Goal: Task Accomplishment & Management: Complete application form

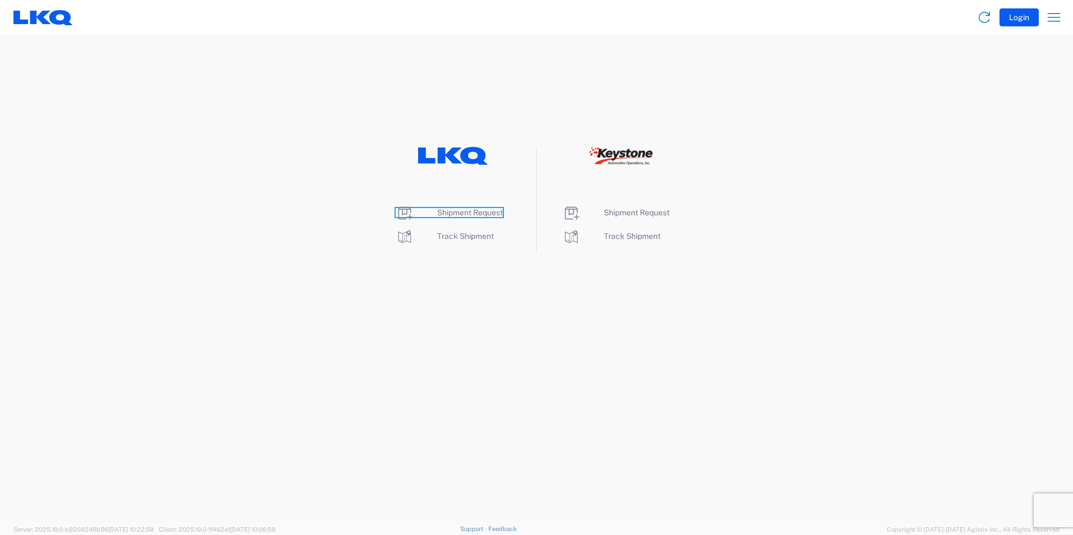
click at [449, 212] on span "Shipment Request" at bounding box center [470, 212] width 66 height 9
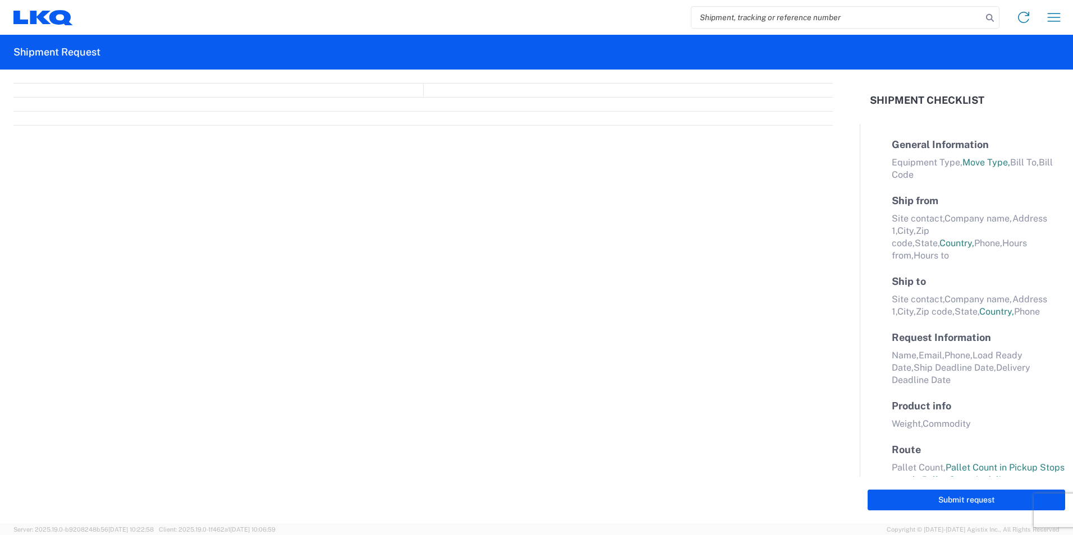
select select "FULL"
select select "LBS"
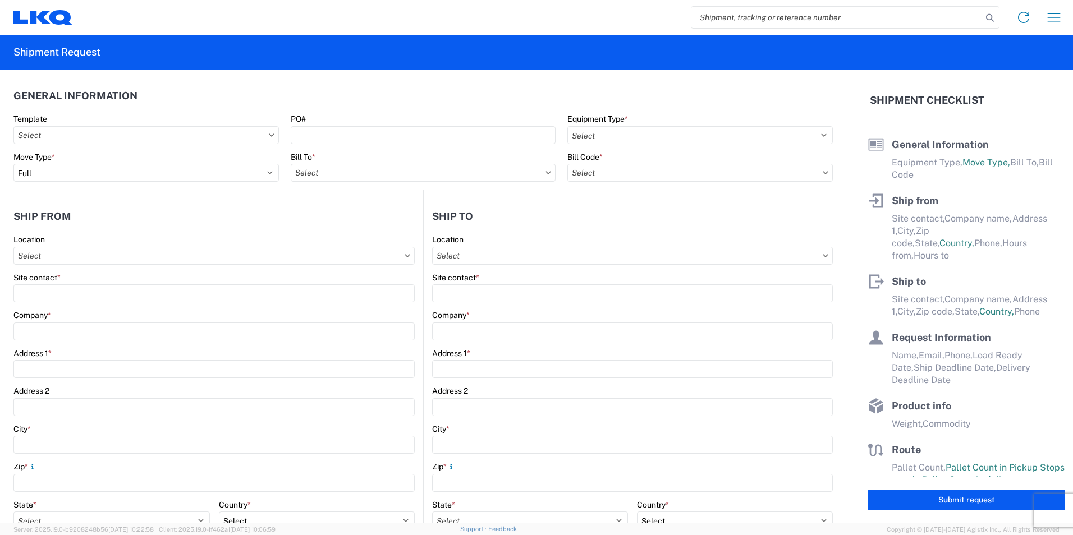
click at [405, 256] on icon at bounding box center [407, 255] width 5 height 3
click at [121, 251] on input "text" at bounding box center [213, 256] width 401 height 18
type input "f"
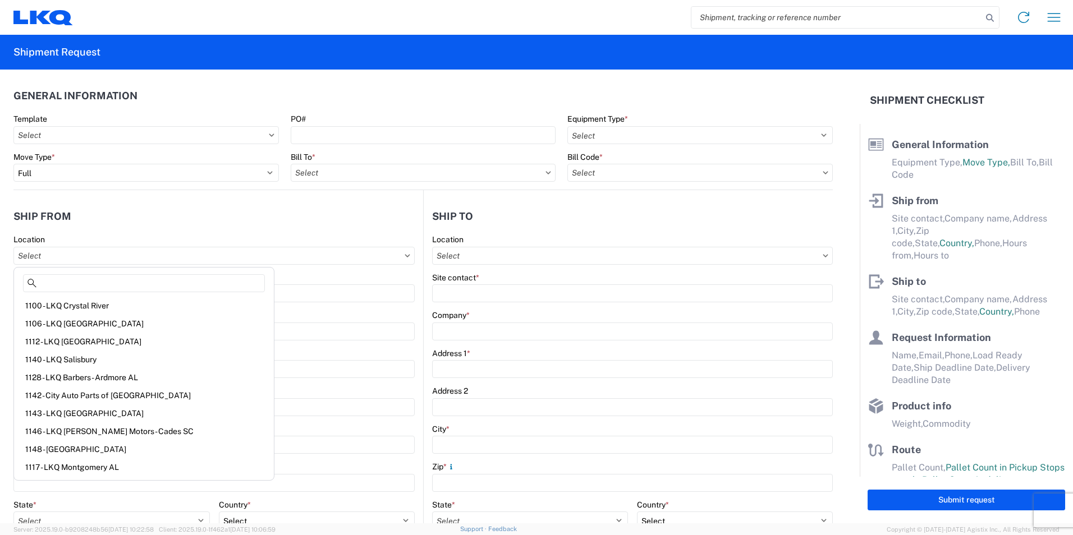
click at [107, 232] on agx-form-section "Ship from Location Site contact * Company * Address 1 * Address 2 City * Zip * …" at bounding box center [218, 441] width 410 height 474
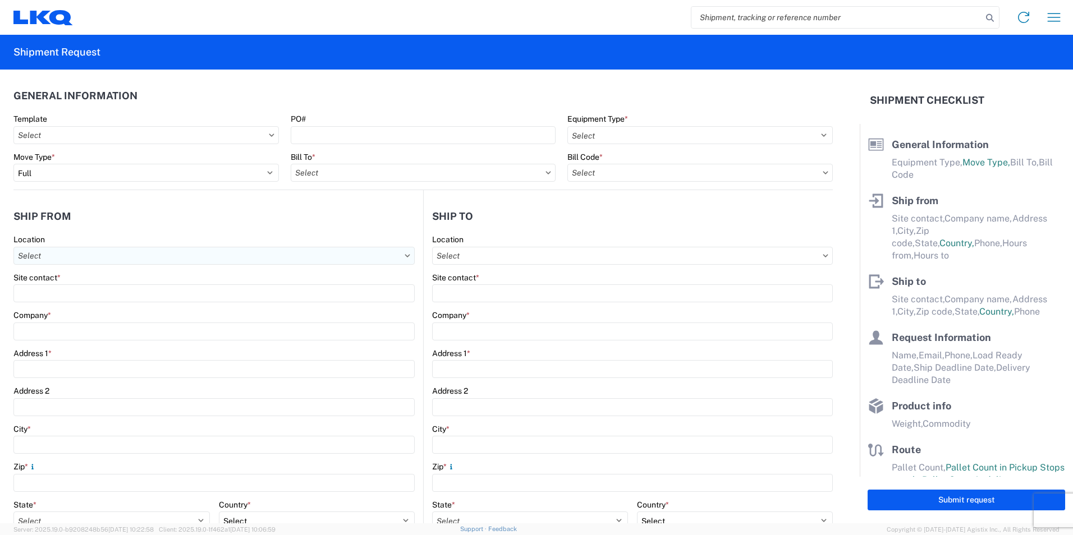
click at [66, 255] on input "text" at bounding box center [213, 256] width 401 height 18
type input "1"
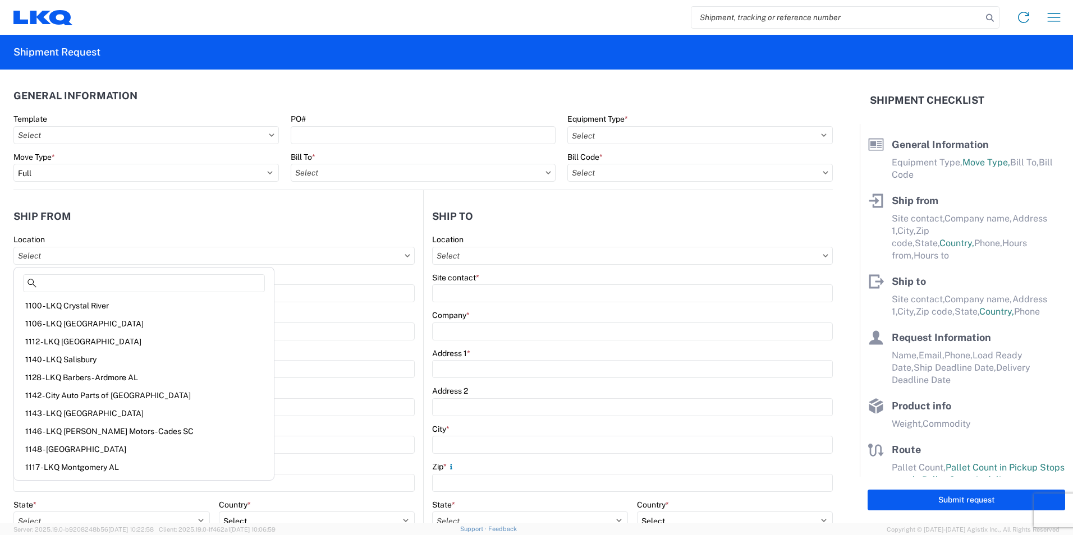
click at [293, 227] on header "Ship from" at bounding box center [218, 216] width 410 height 25
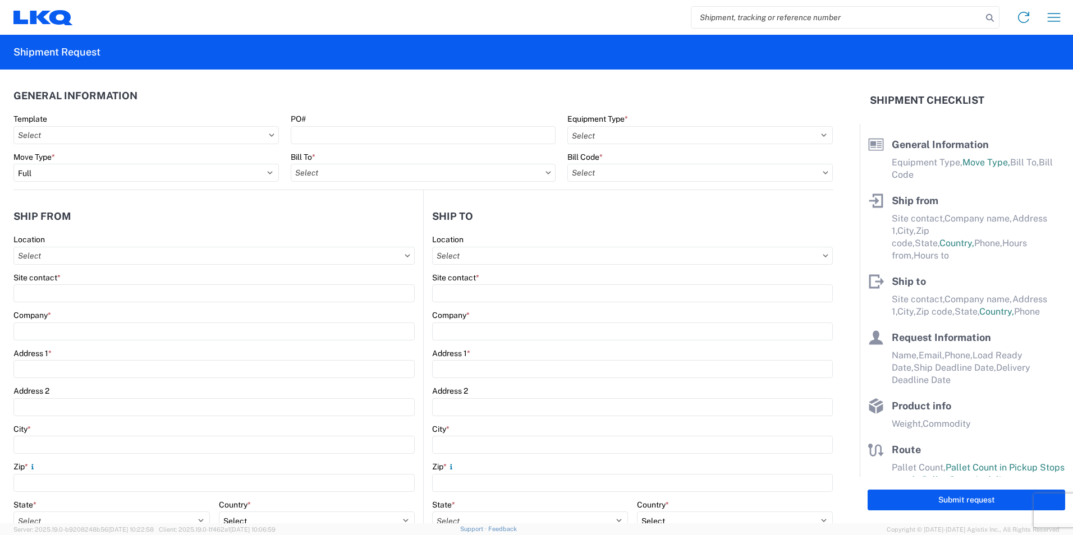
click at [405, 256] on icon at bounding box center [407, 255] width 5 height 3
click at [405, 254] on icon at bounding box center [408, 255] width 6 height 3
click at [405, 256] on icon at bounding box center [407, 255] width 5 height 3
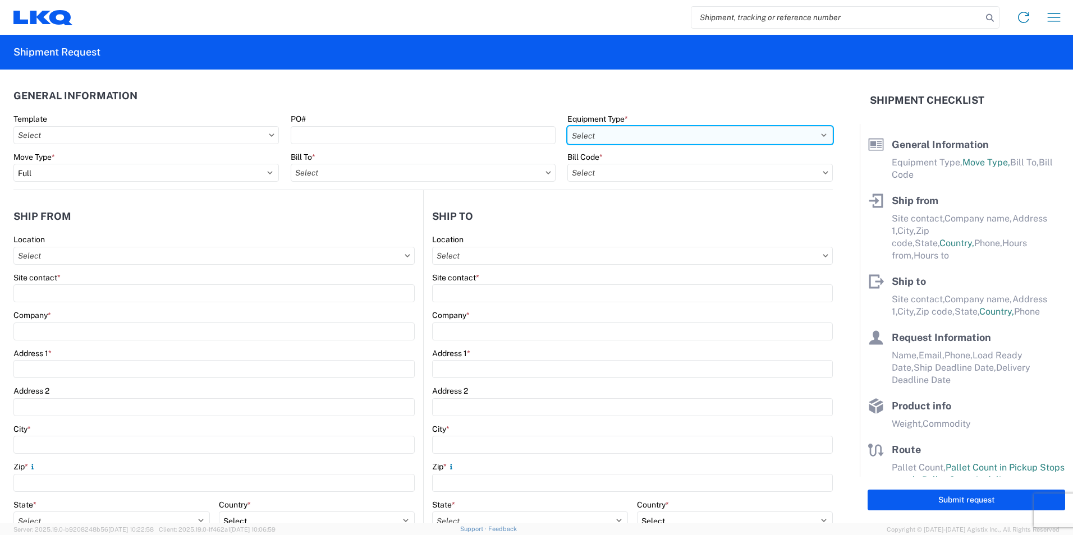
click at [816, 135] on select "Select 53’ Dry Van Flatbed Dropdeck (van) Lowboy (flatbed) Rail" at bounding box center [699, 135] width 265 height 18
select select "STDV"
click at [567, 126] on select "Select 53’ Dry Van Flatbed Dropdeck (van) Lowboy (flatbed) Rail" at bounding box center [699, 135] width 265 height 18
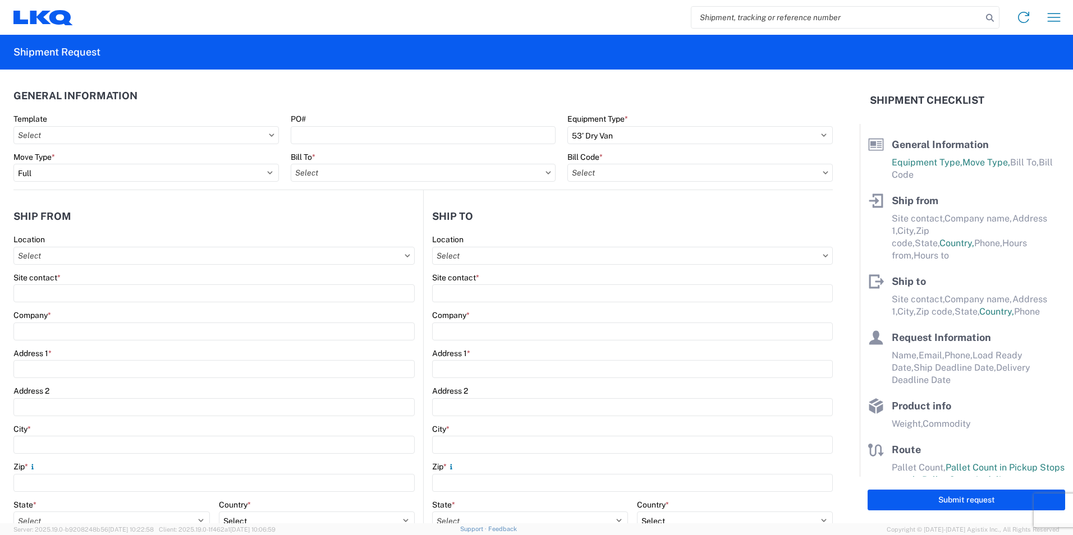
click at [823, 173] on icon at bounding box center [825, 172] width 5 height 3
click at [625, 175] on input "text" at bounding box center [699, 173] width 265 height 18
click at [623, 173] on input "text" at bounding box center [699, 173] width 265 height 18
click at [601, 172] on input "text" at bounding box center [699, 173] width 265 height 18
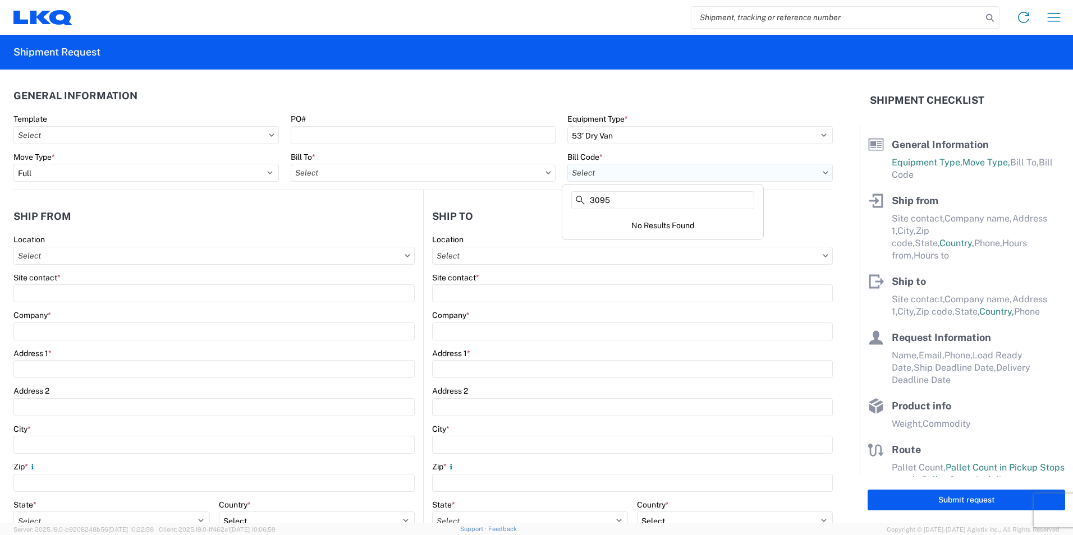
click at [703, 173] on input "text" at bounding box center [699, 173] width 265 height 18
click at [634, 206] on input "3095" at bounding box center [662, 200] width 183 height 18
type input "3"
click at [843, 207] on form "General Information Template PO# Equipment Type * Select 53’ Dry Van Flatbed Dr…" at bounding box center [430, 297] width 860 height 454
click at [823, 173] on icon at bounding box center [825, 172] width 5 height 3
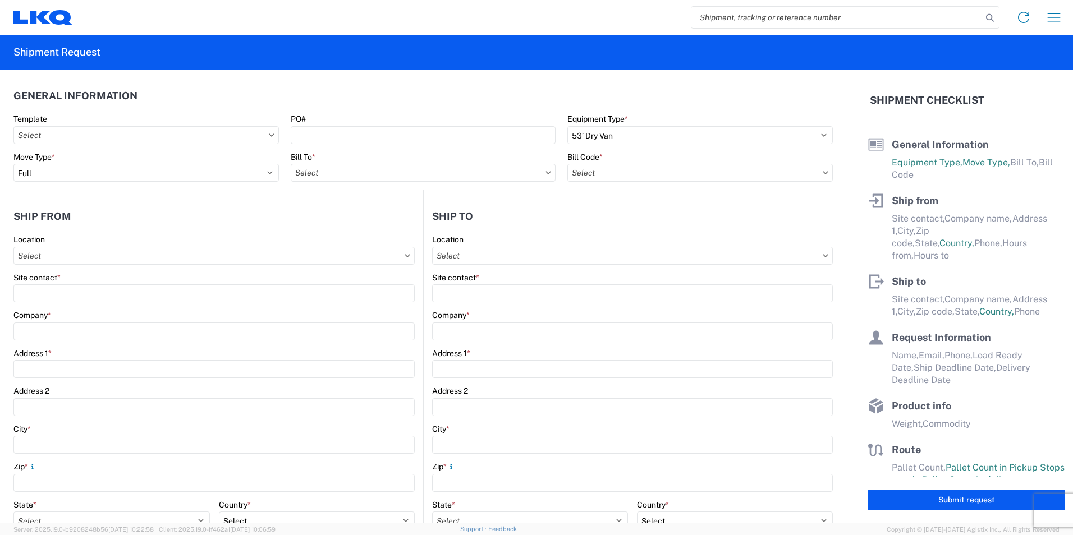
click at [823, 173] on icon at bounding box center [825, 172] width 5 height 3
click at [623, 178] on input "text" at bounding box center [699, 173] width 265 height 18
type input "3095"
click at [580, 200] on icon at bounding box center [580, 200] width 9 height 9
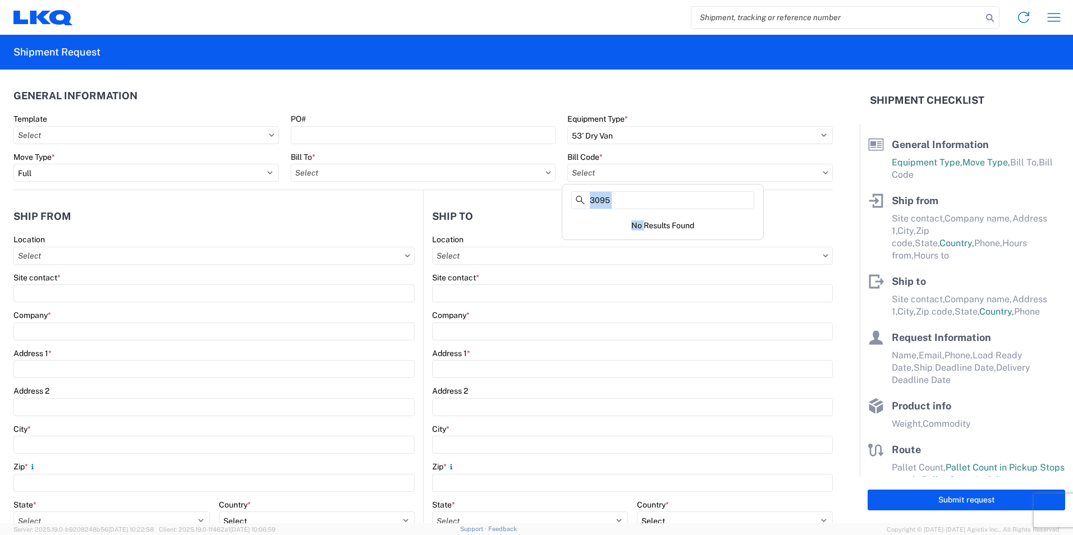
click at [580, 200] on icon at bounding box center [580, 200] width 9 height 9
drag, startPoint x: 580, startPoint y: 200, endPoint x: 522, endPoint y: 214, distance: 59.5
click at [522, 214] on header "Ship to" at bounding box center [628, 216] width 409 height 25
click at [539, 171] on input "text" at bounding box center [423, 173] width 265 height 18
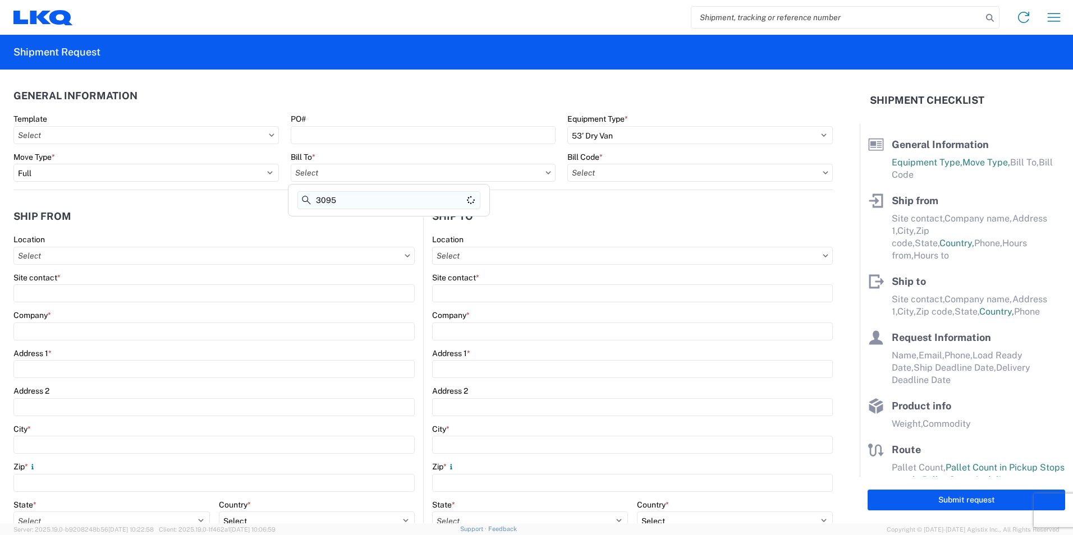
type input "3095"
click at [340, 223] on div "3095 - [GEOGRAPHIC_DATA] (095)" at bounding box center [389, 223] width 196 height 18
type input "3095 - [GEOGRAPHIC_DATA] (095)"
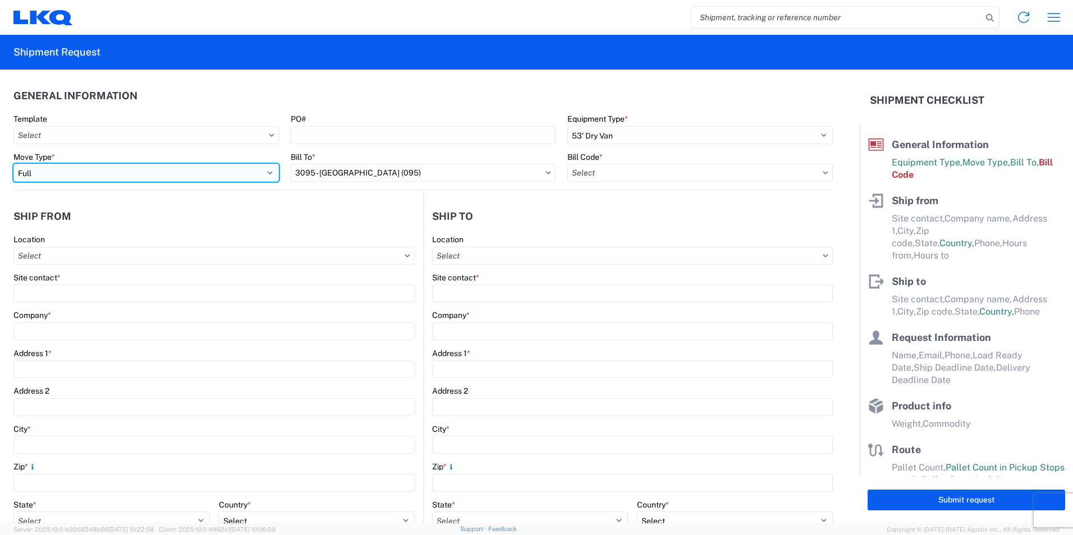
click at [268, 173] on select "Select Full Partial TL" at bounding box center [145, 173] width 265 height 18
click at [13, 164] on select "Select Full Partial TL" at bounding box center [145, 173] width 265 height 18
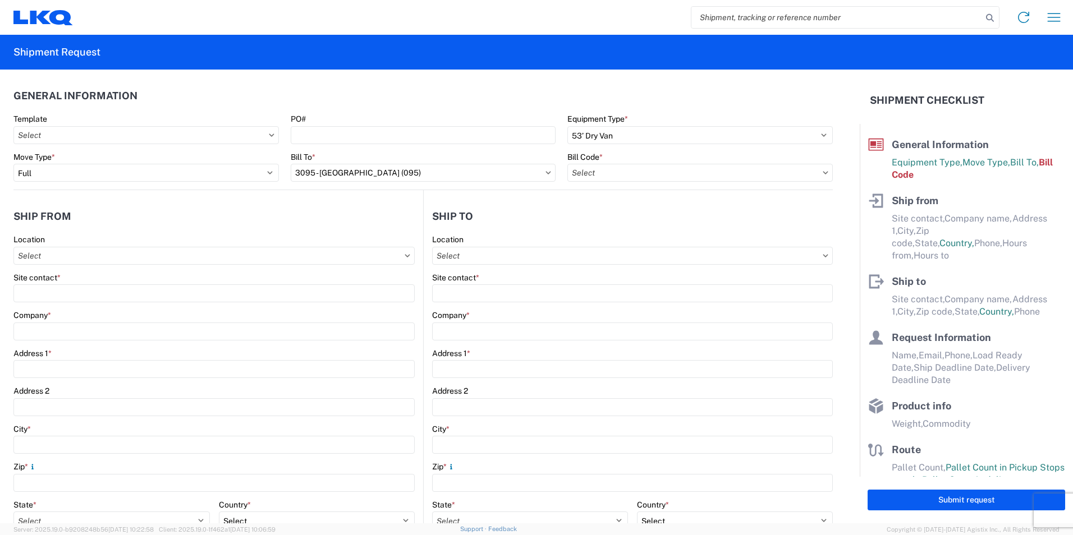
click at [269, 134] on icon at bounding box center [272, 135] width 6 height 3
click at [269, 136] on icon at bounding box center [271, 135] width 5 height 3
click at [108, 140] on input "text" at bounding box center [145, 135] width 265 height 18
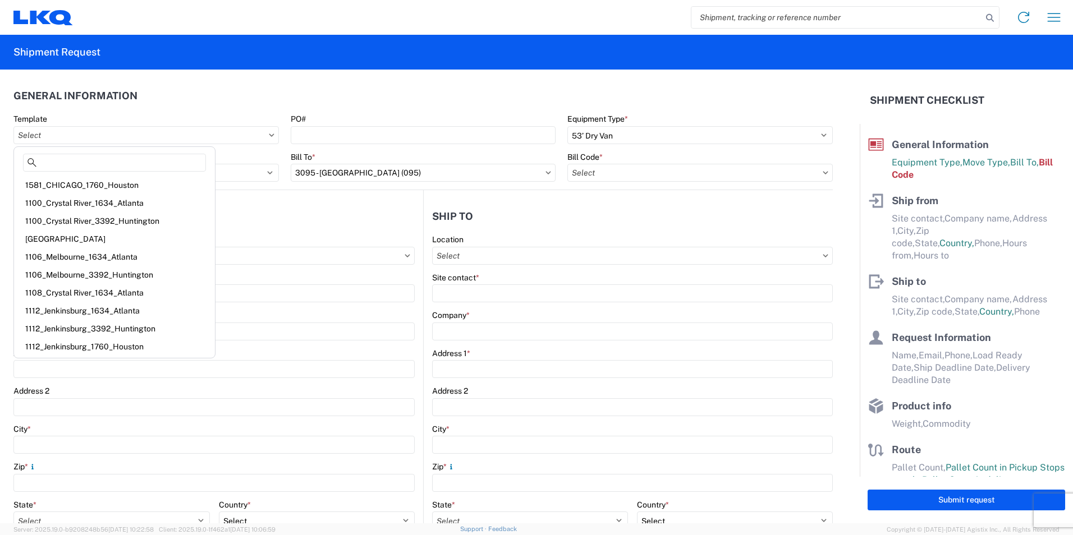
click at [171, 95] on header "General Information" at bounding box center [422, 95] width 819 height 25
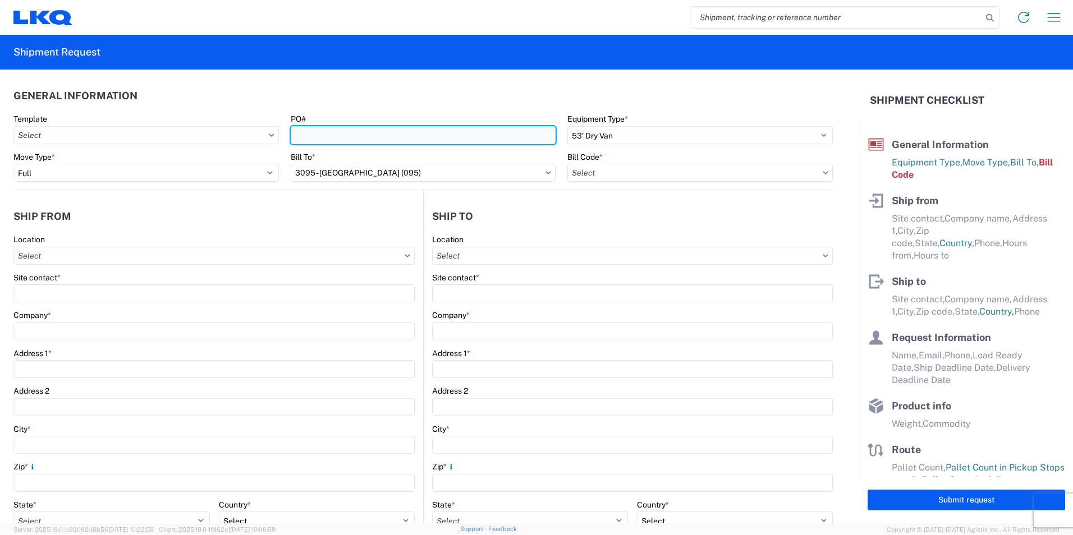
click at [357, 138] on input "PO#" at bounding box center [423, 135] width 265 height 18
type input "1926814"
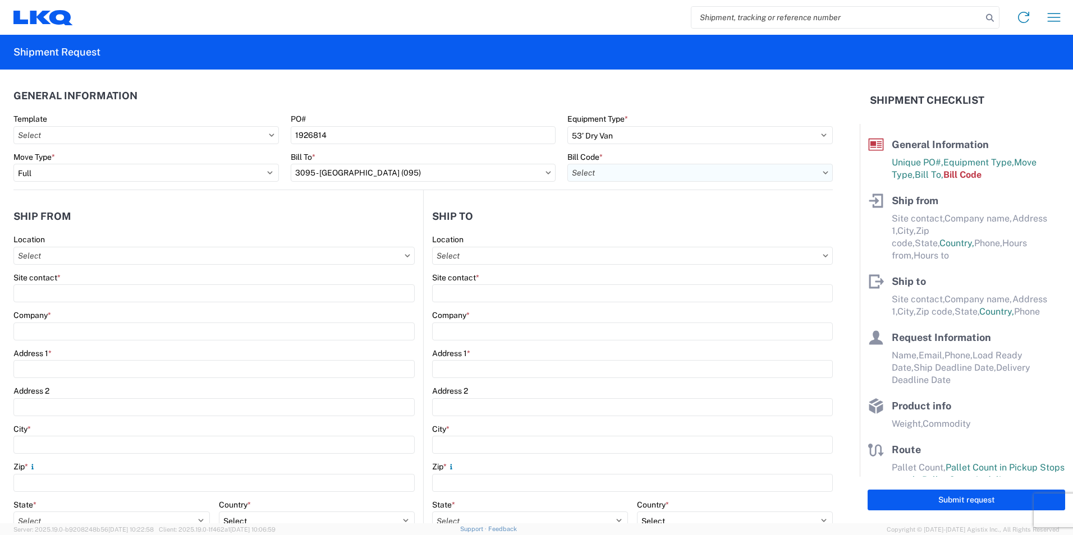
click at [629, 174] on input "text" at bounding box center [699, 173] width 265 height 18
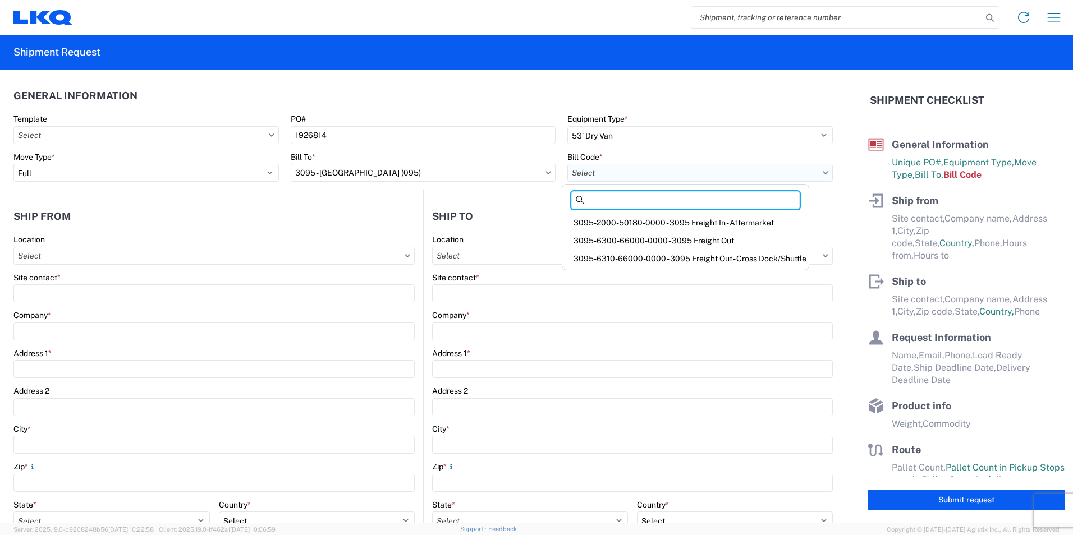
click at [654, 169] on input "text" at bounding box center [699, 173] width 265 height 18
click at [673, 240] on div "3095-6300-66000-0000 - 3095 Freight Out" at bounding box center [685, 241] width 242 height 18
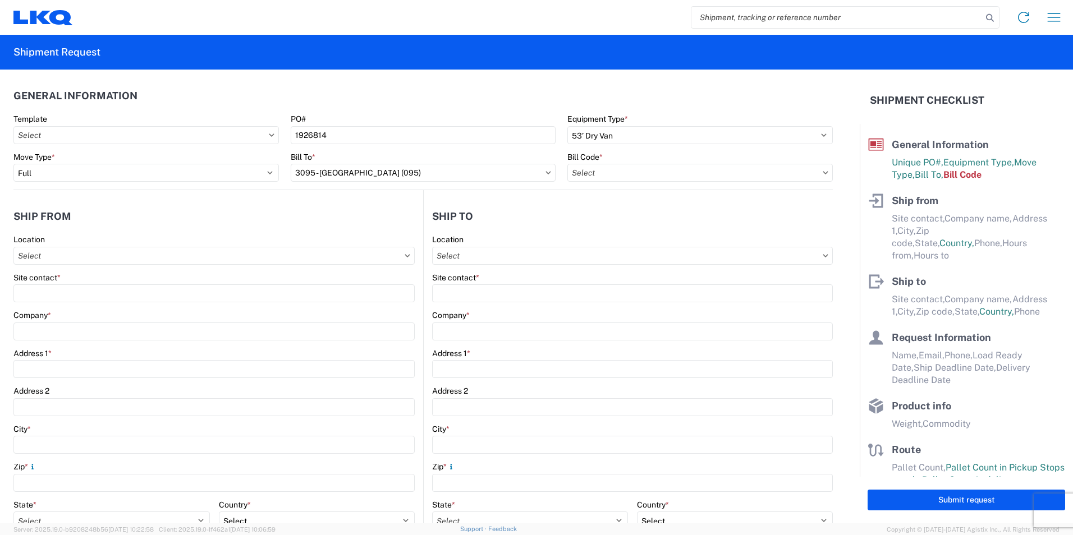
type input "3095-6300-66000-0000 - 3095 Freight Out"
click at [405, 256] on icon at bounding box center [407, 255] width 5 height 3
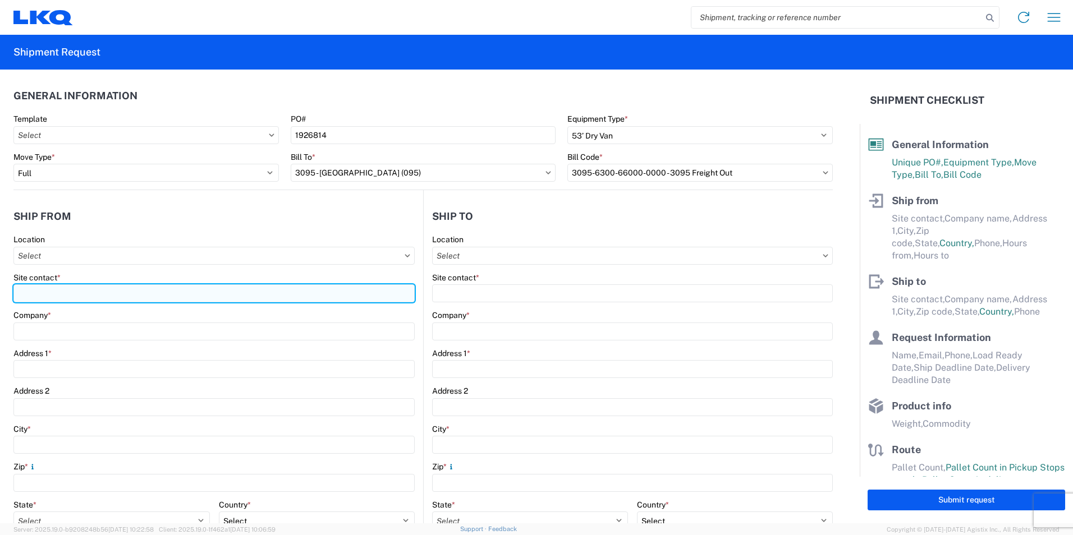
click at [63, 293] on input "Site contact *" at bounding box center [213, 293] width 401 height 18
type input "t"
type input "T"
type input "D"
type input "E"
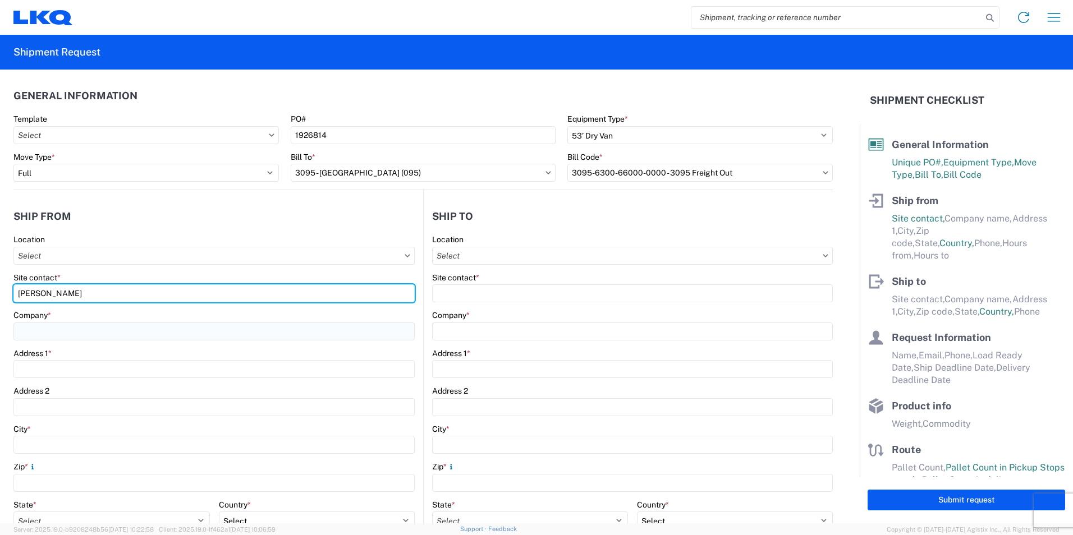
type input "[PERSON_NAME]"
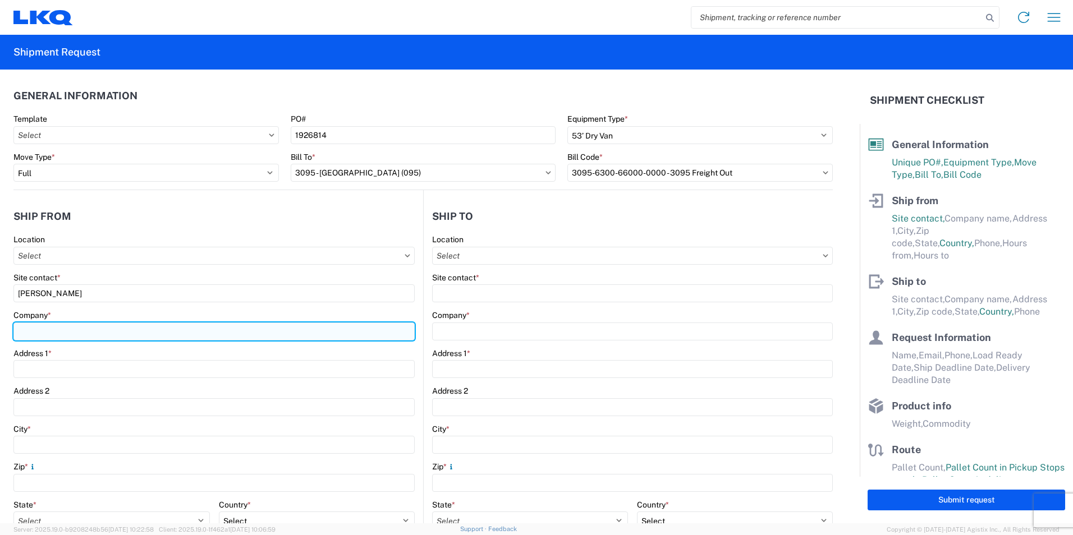
click at [79, 330] on input "Company *" at bounding box center [213, 332] width 401 height 18
type input "VICTORY PACKAGING"
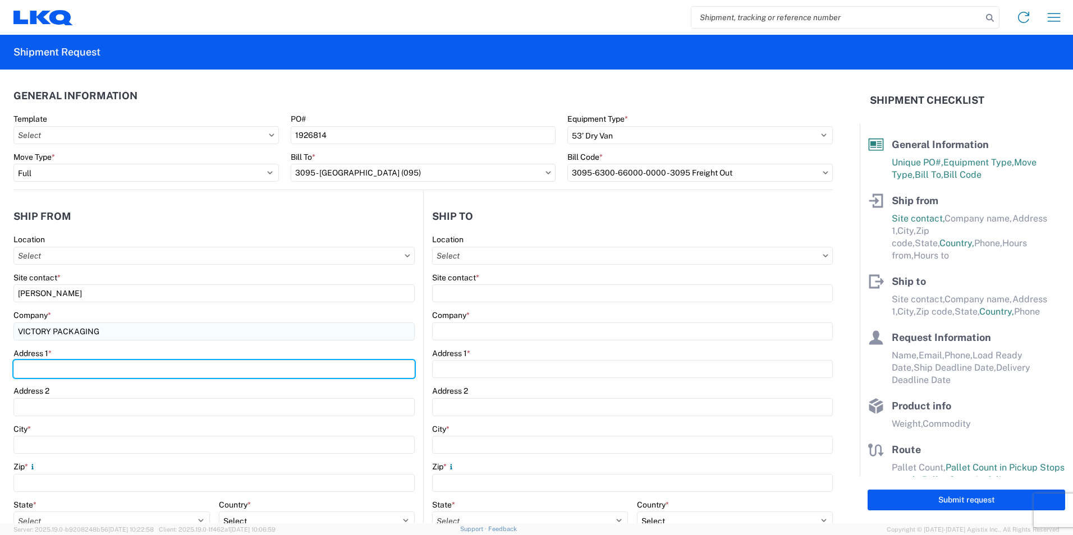
type input "[STREET_ADDRESS]"
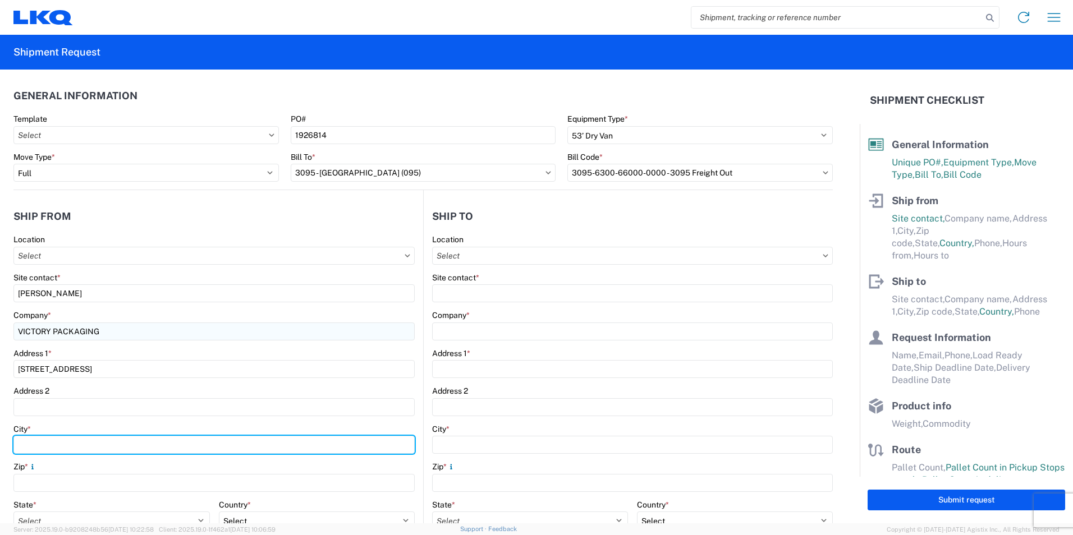
type input "[GEOGRAPHIC_DATA]"
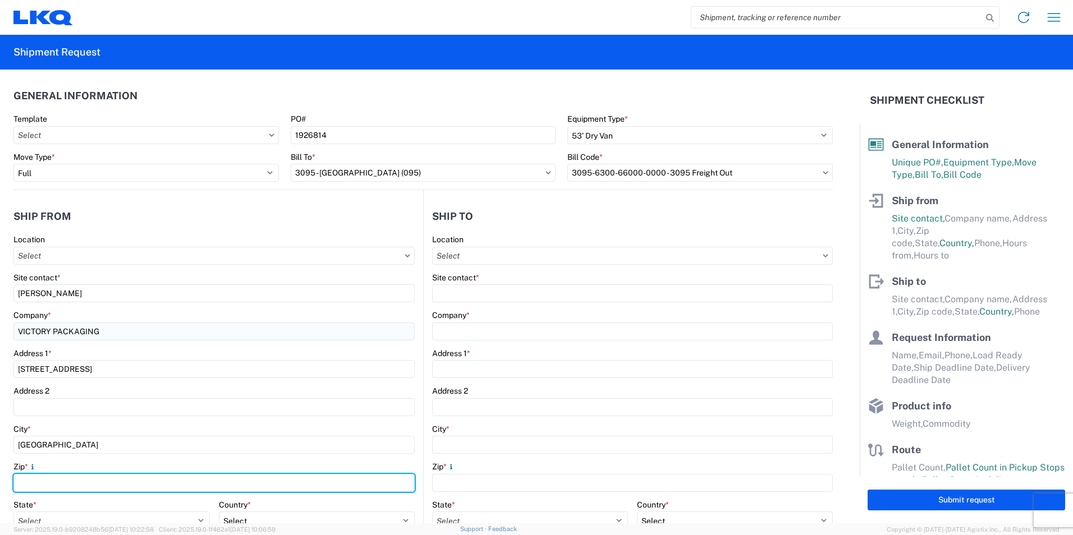
type input "70121"
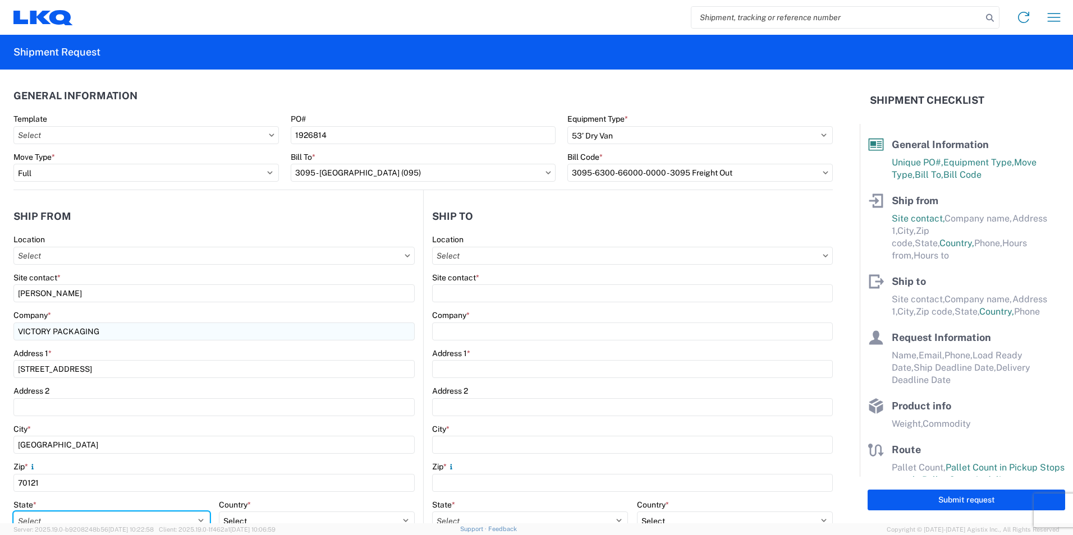
select select "LA"
type input "[EMAIL_ADDRESS][DOMAIN_NAME]"
type input "8175325445"
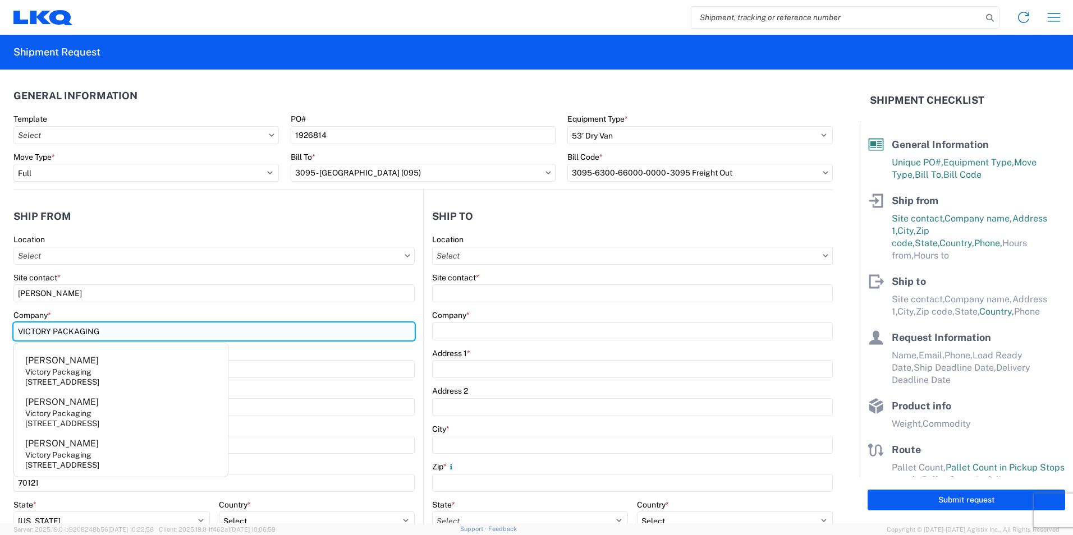
click at [128, 329] on input "VICTORY PACKAGING" at bounding box center [213, 332] width 401 height 18
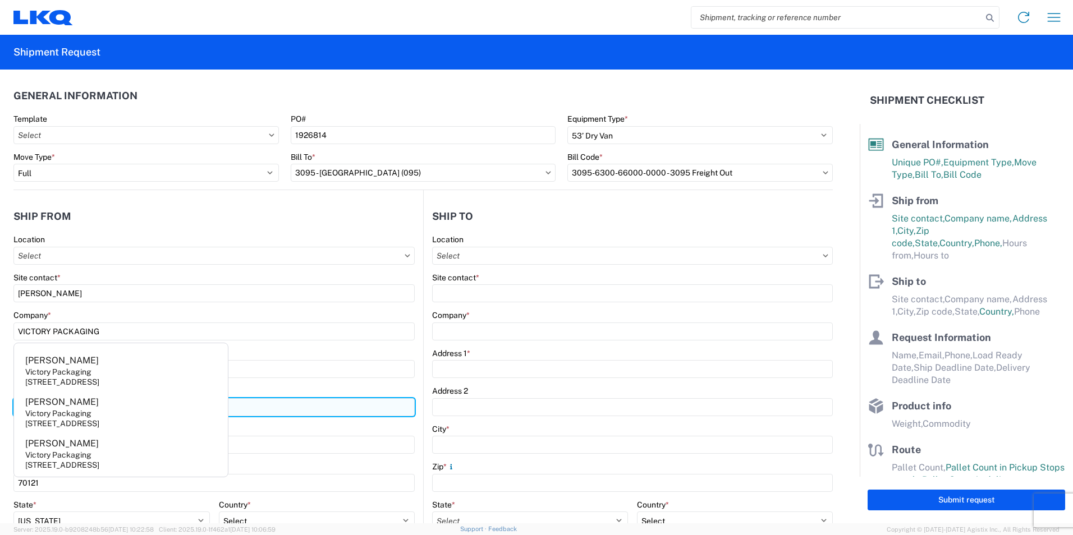
click at [346, 415] on input "Address 2" at bounding box center [213, 407] width 401 height 18
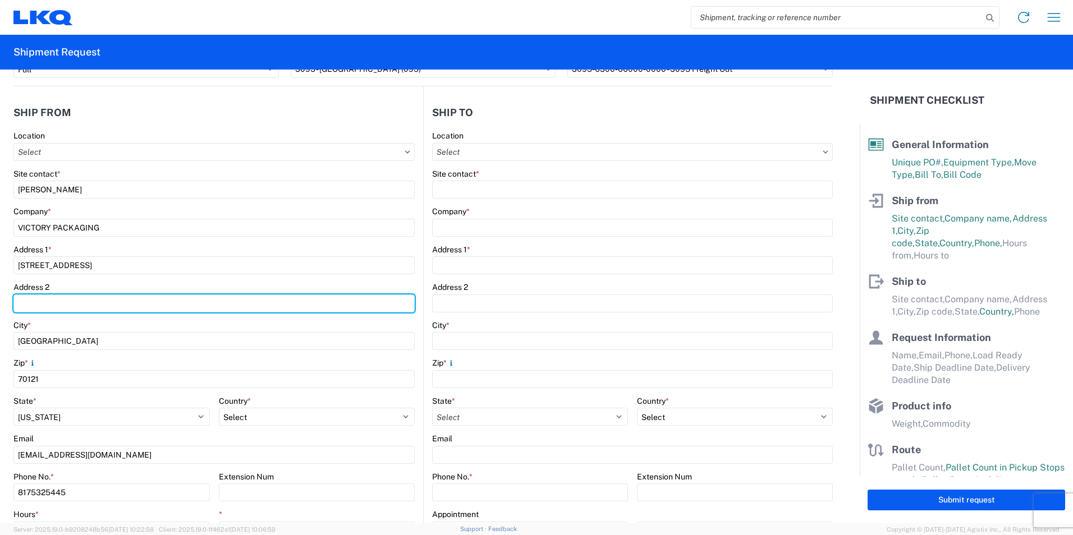
scroll to position [112, 0]
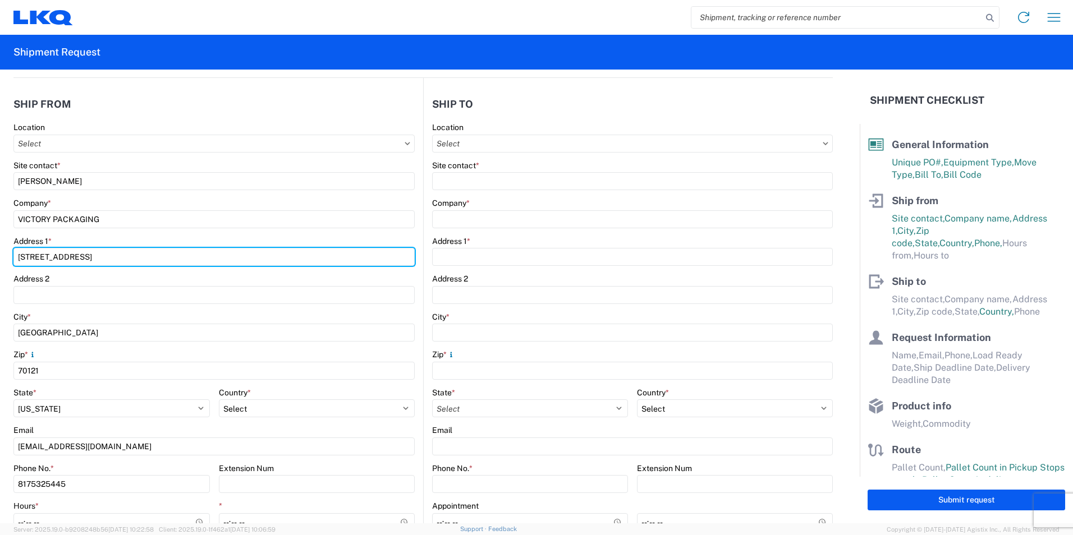
drag, startPoint x: 126, startPoint y: 252, endPoint x: -2, endPoint y: 246, distance: 128.1
click at [0, 246] on html "Home Shipment request Shipment tracking Shipment Request General Information Te…" at bounding box center [536, 267] width 1073 height 535
type input "[STREET_ADDRESS]"
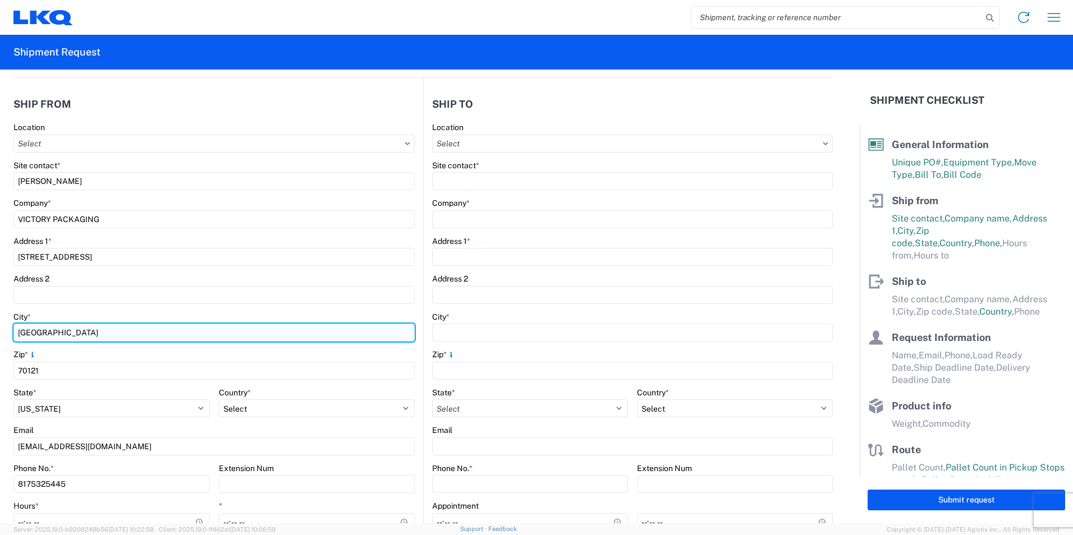
click at [77, 334] on input "[GEOGRAPHIC_DATA]" at bounding box center [213, 333] width 401 height 18
type input "N"
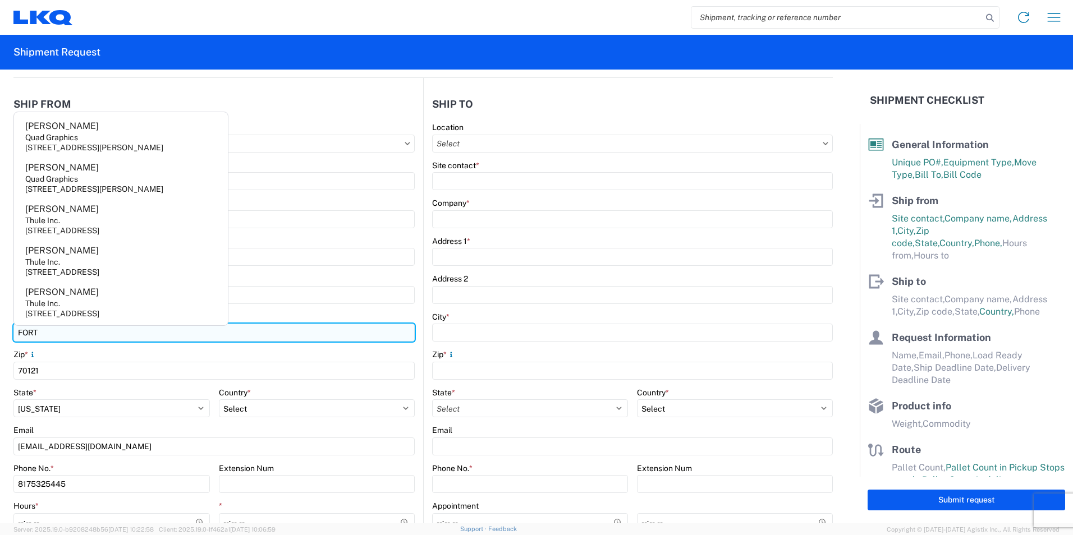
scroll to position [0, 0]
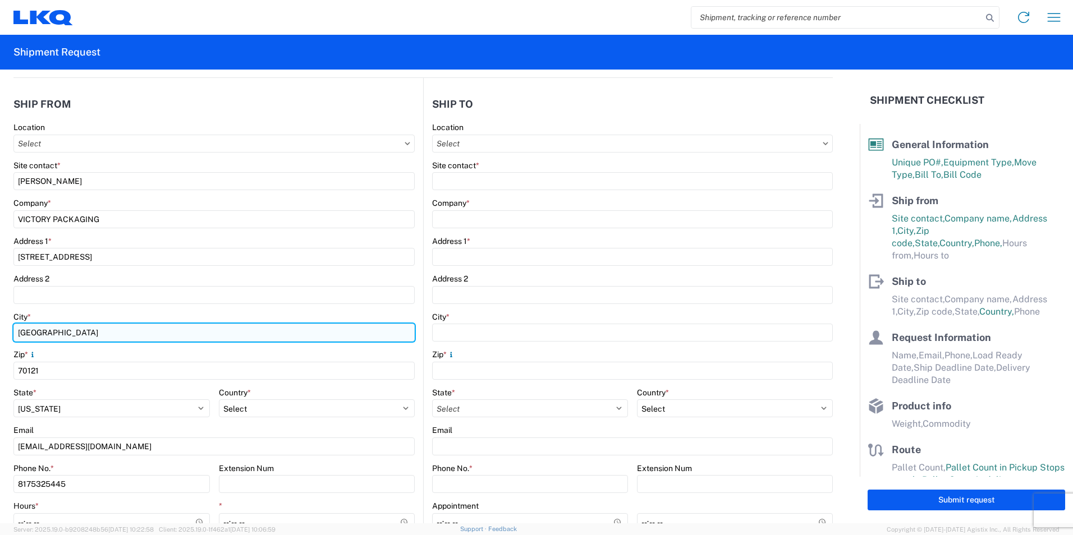
type input "[GEOGRAPHIC_DATA]"
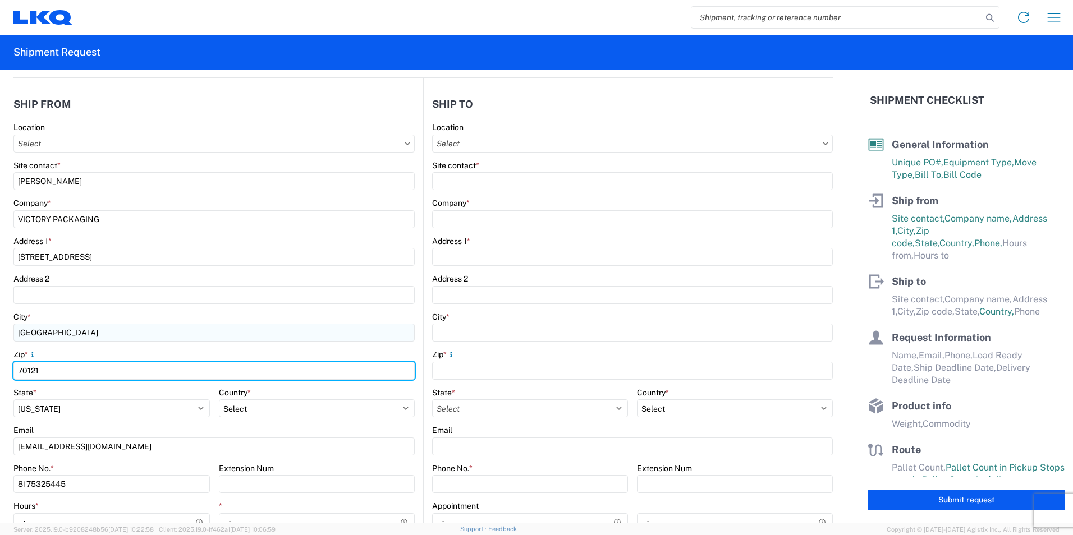
type input "1"
type input "76155"
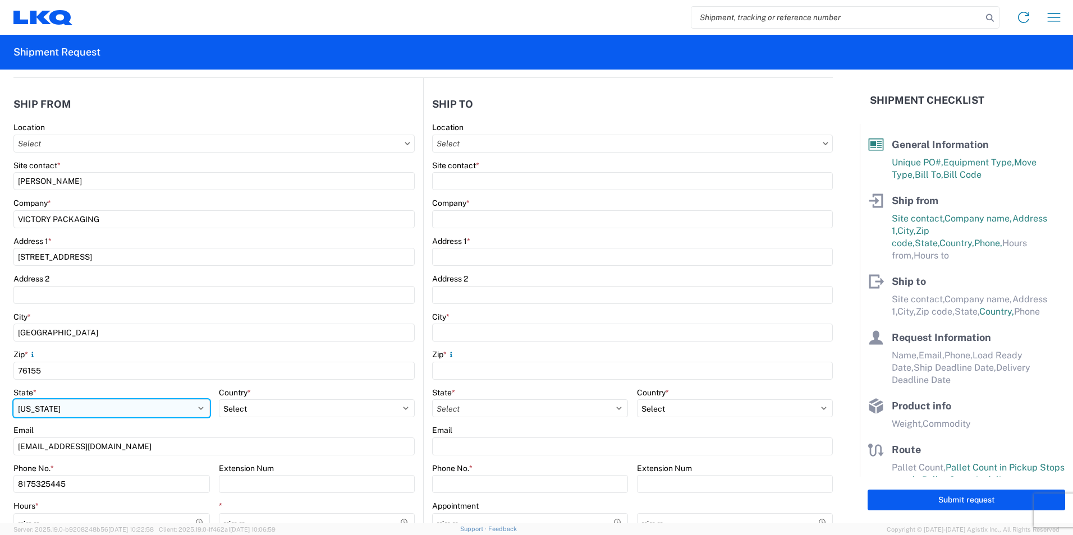
click at [61, 411] on select "Select [US_STATE] [US_STATE] [US_STATE] [US_STATE] Armed Forces Americas Armed …" at bounding box center [111, 409] width 196 height 18
select select "[GEOGRAPHIC_DATA]"
click at [13, 400] on select "Select [US_STATE] [US_STATE] [US_STATE] [US_STATE] Armed Forces Americas Armed …" at bounding box center [111, 409] width 196 height 18
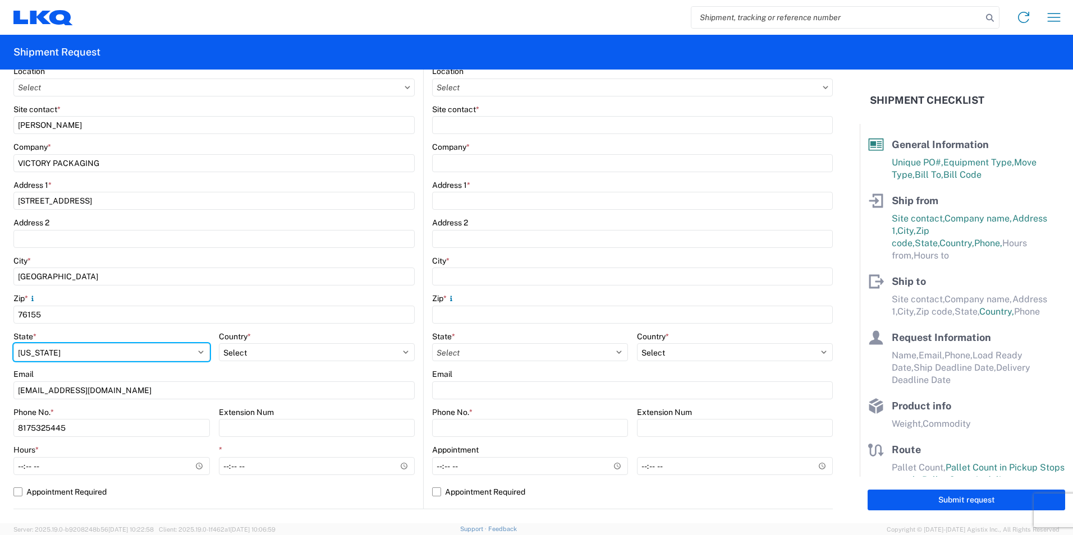
scroll to position [224, 0]
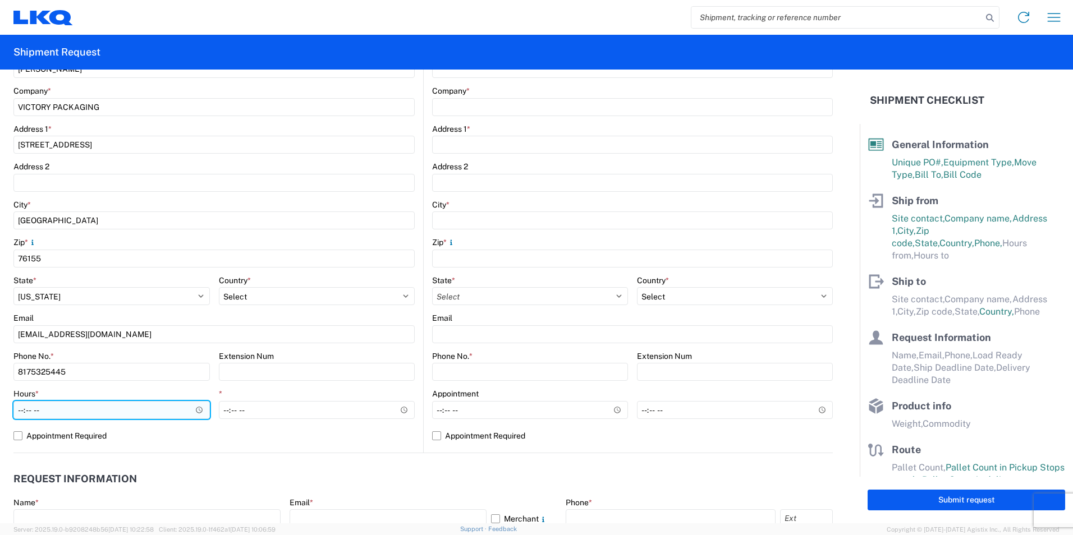
click at [52, 410] on input "Hours *" at bounding box center [111, 410] width 196 height 18
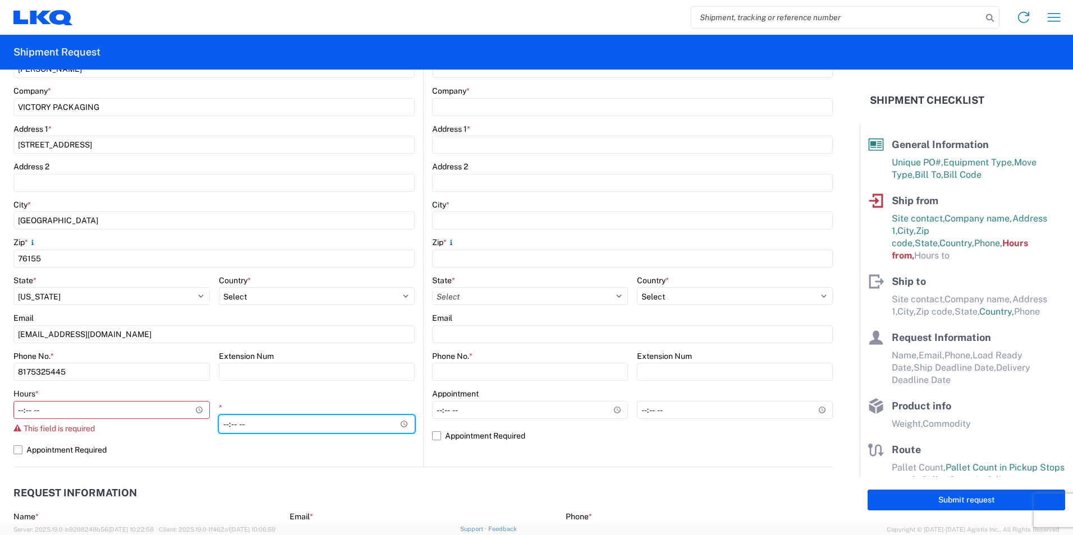
click at [241, 409] on div "*" at bounding box center [317, 418] width 196 height 30
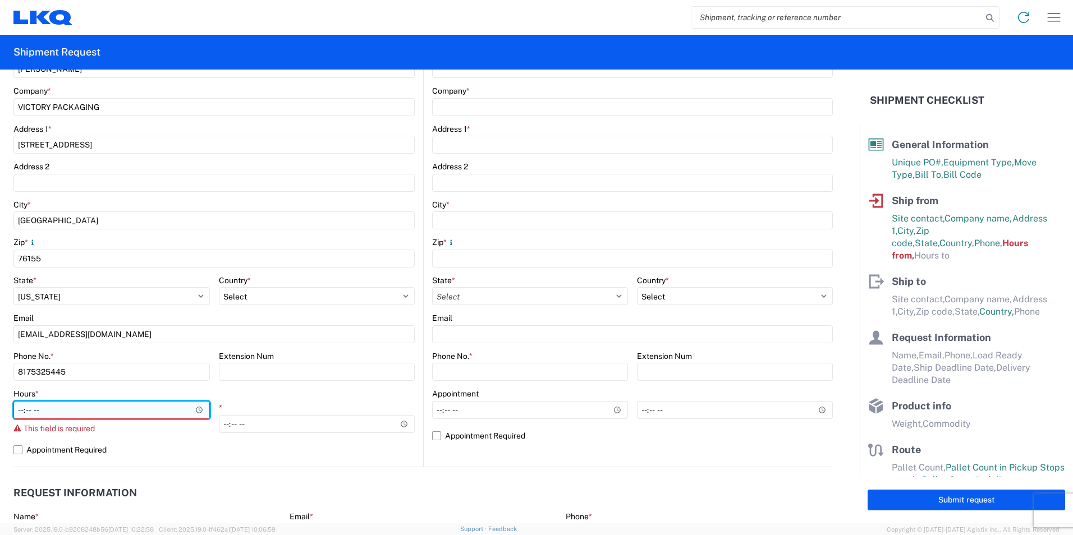
click at [58, 408] on input "Hours *" at bounding box center [111, 410] width 196 height 18
click at [43, 411] on input "Hours *" at bounding box center [111, 410] width 196 height 18
type input "07:00"
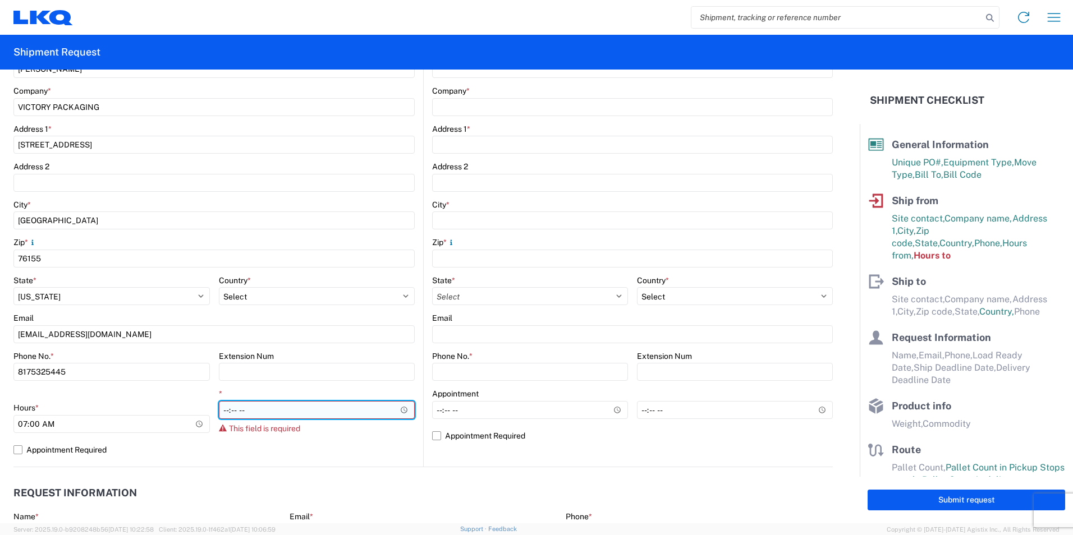
click at [243, 408] on input "*" at bounding box center [317, 410] width 196 height 18
click at [223, 409] on input "*" at bounding box center [317, 410] width 196 height 18
type input "17:00"
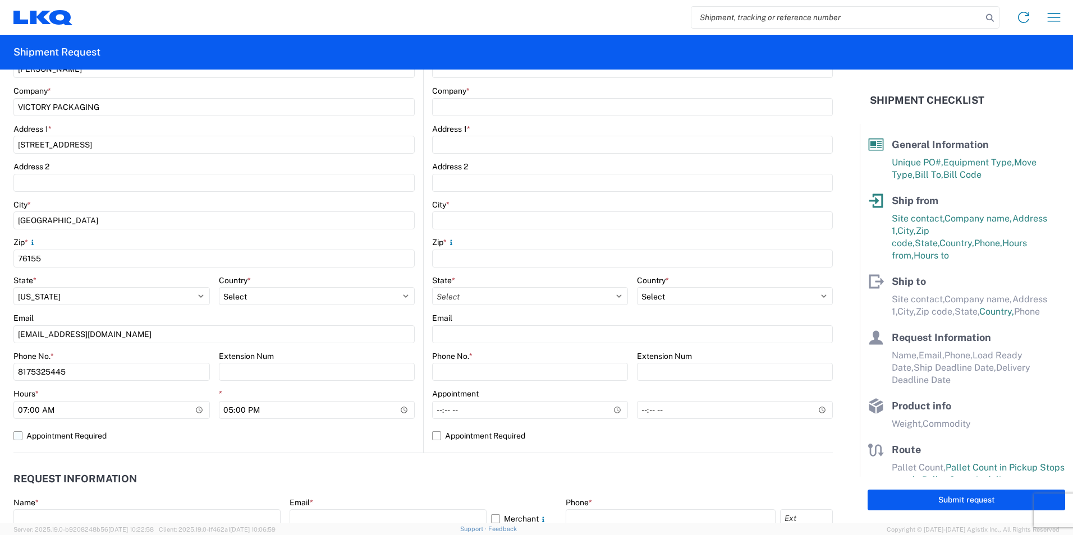
click at [17, 435] on label "Appointment Required" at bounding box center [213, 436] width 401 height 18
click at [0, 0] on input "Appointment Required" at bounding box center [0, 0] width 0 height 0
select select "US"
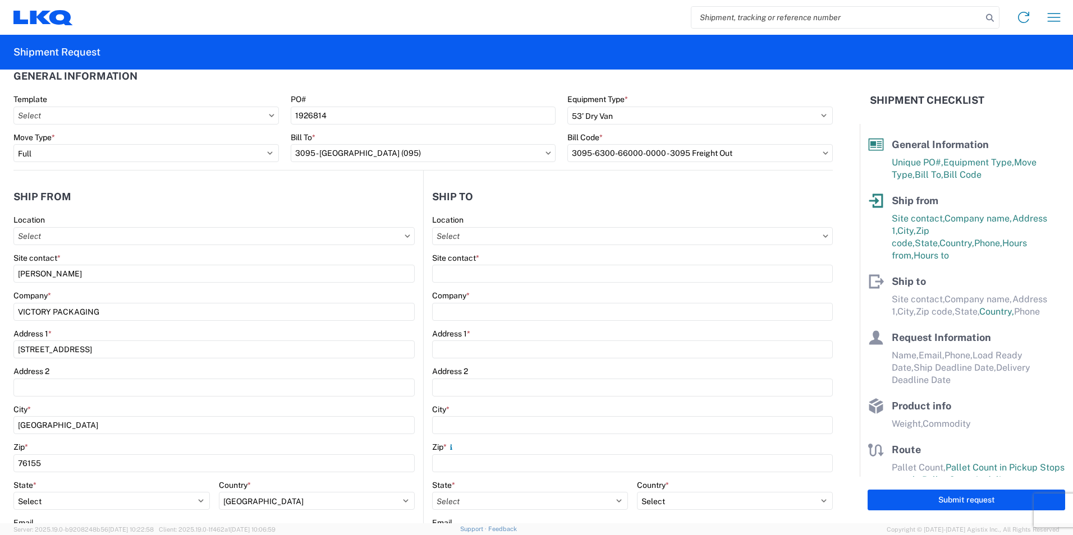
scroll to position [0, 0]
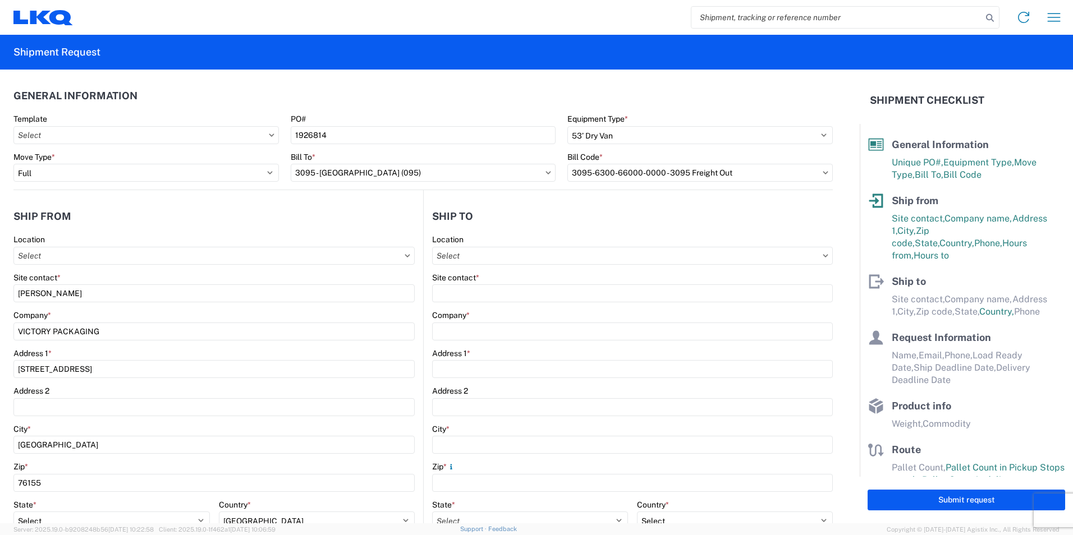
click at [823, 255] on icon at bounding box center [825, 255] width 5 height 3
click at [463, 258] on input "text" at bounding box center [632, 256] width 401 height 18
type input "KEYSTONE"
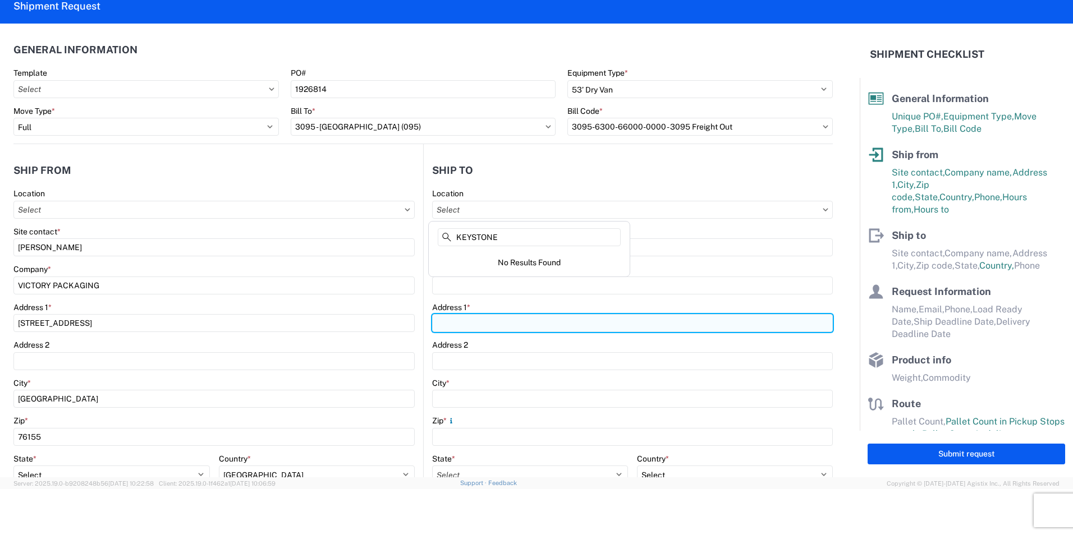
click at [551, 315] on input "Address 1 *" at bounding box center [632, 323] width 401 height 18
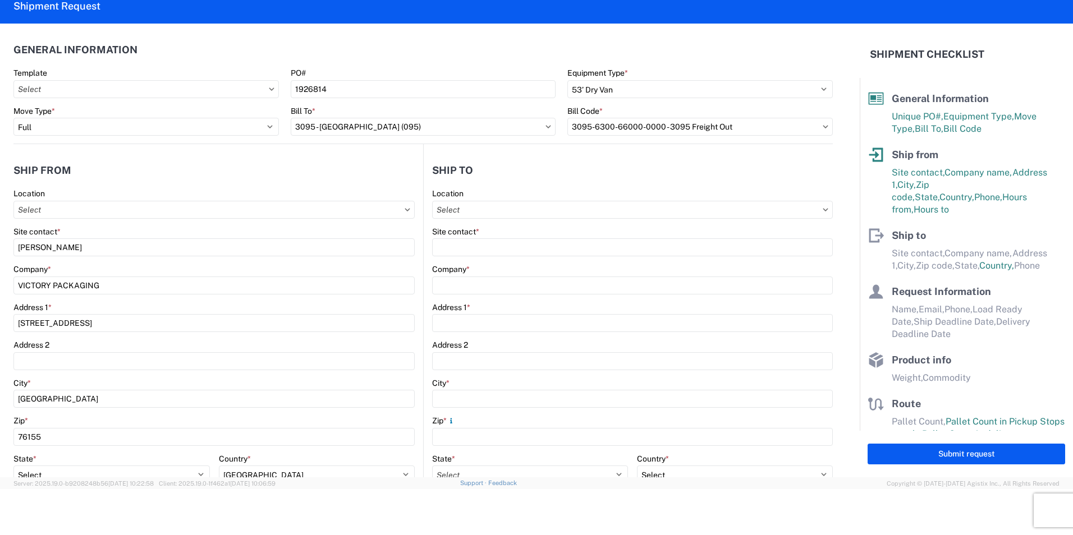
click at [572, 188] on agx-form-section "Ship to Location Site contact * Company * Address 1 * Address 2 City * Zip * St…" at bounding box center [628, 395] width 409 height 474
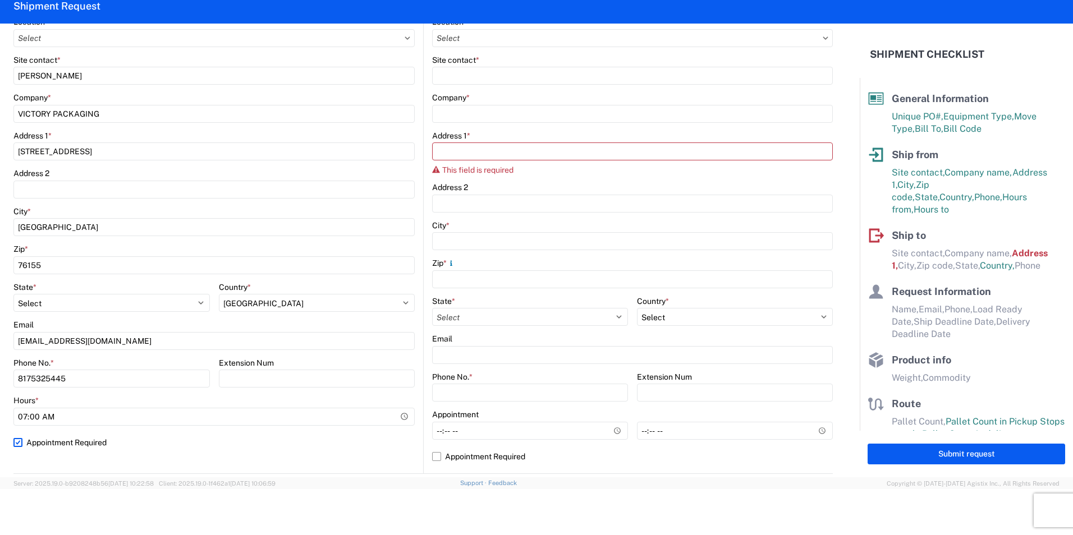
scroll to position [0, 0]
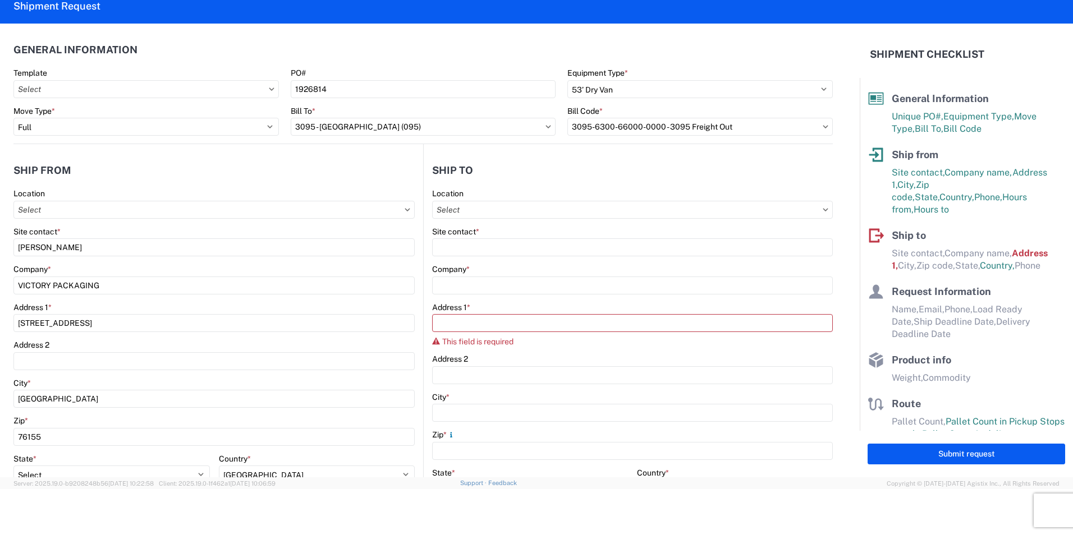
click at [823, 211] on icon at bounding box center [826, 209] width 6 height 3
click at [817, 212] on input "text" at bounding box center [632, 210] width 401 height 18
type input "3095"
click at [589, 263] on div "3095 - [GEOGRAPHIC_DATA] (095)" at bounding box center [529, 260] width 196 height 18
type input "3095 - [GEOGRAPHIC_DATA] (095)"
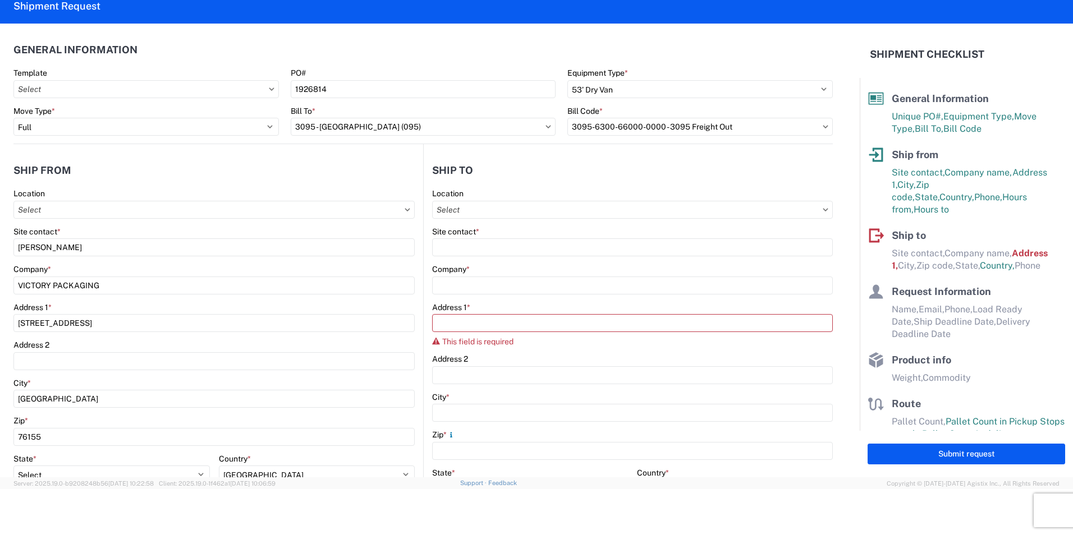
type input "LKQ Corporation"
type input "[STREET_ADDRESS][PERSON_NAME]"
type input "Austin"
type input "78728"
select select "US"
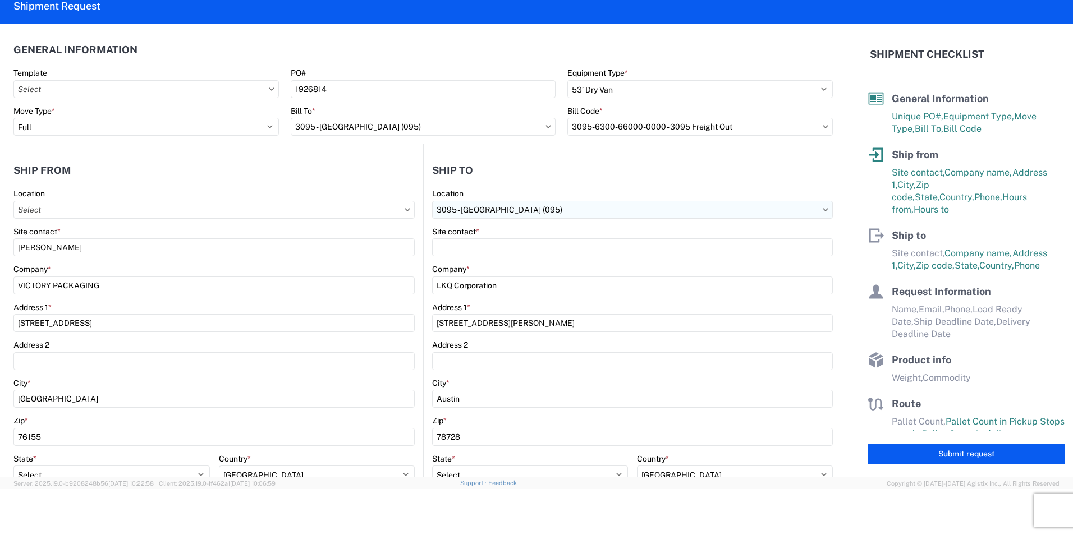
click at [815, 212] on input "3095 - [GEOGRAPHIC_DATA] (095)" at bounding box center [632, 210] width 401 height 18
type input "3095"
click at [484, 260] on div "3095 - [GEOGRAPHIC_DATA] (095)" at bounding box center [529, 260] width 196 height 18
select select "[GEOGRAPHIC_DATA]"
select select "US"
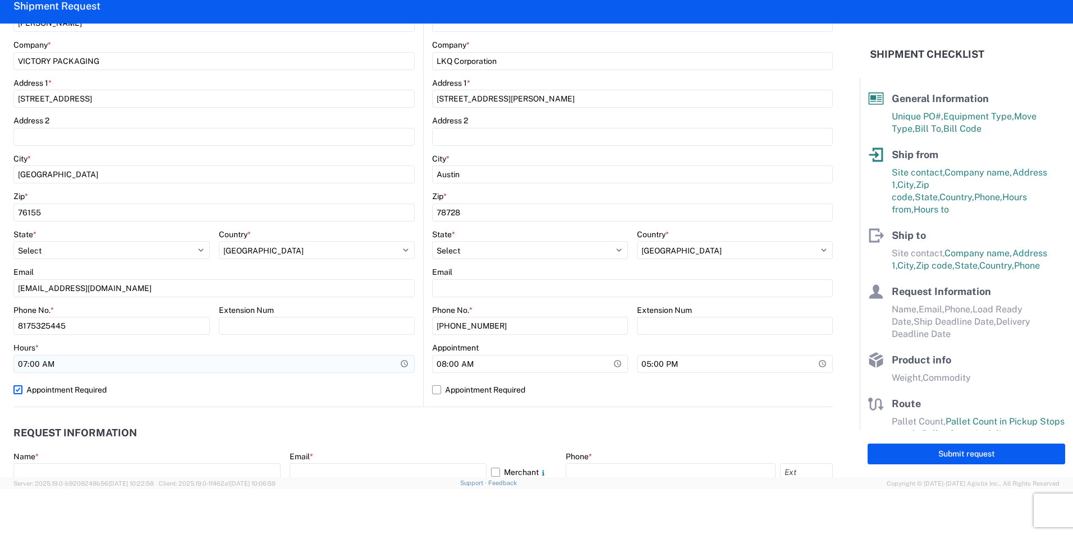
scroll to position [168, 0]
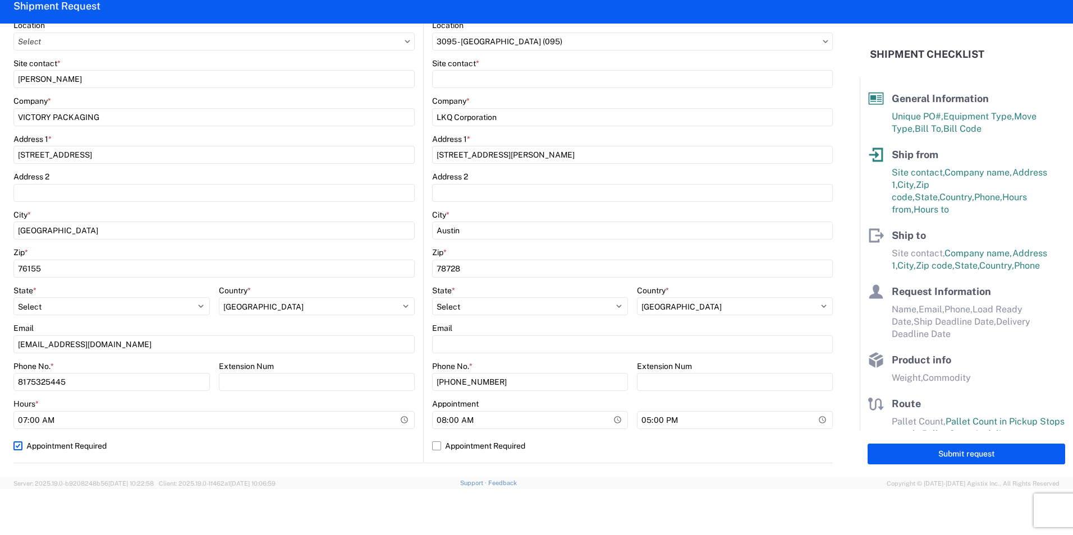
click at [19, 444] on label "Appointment Required" at bounding box center [213, 446] width 401 height 18
click at [0, 0] on input "Appointment Required" at bounding box center [0, 0] width 0 height 0
select select "US"
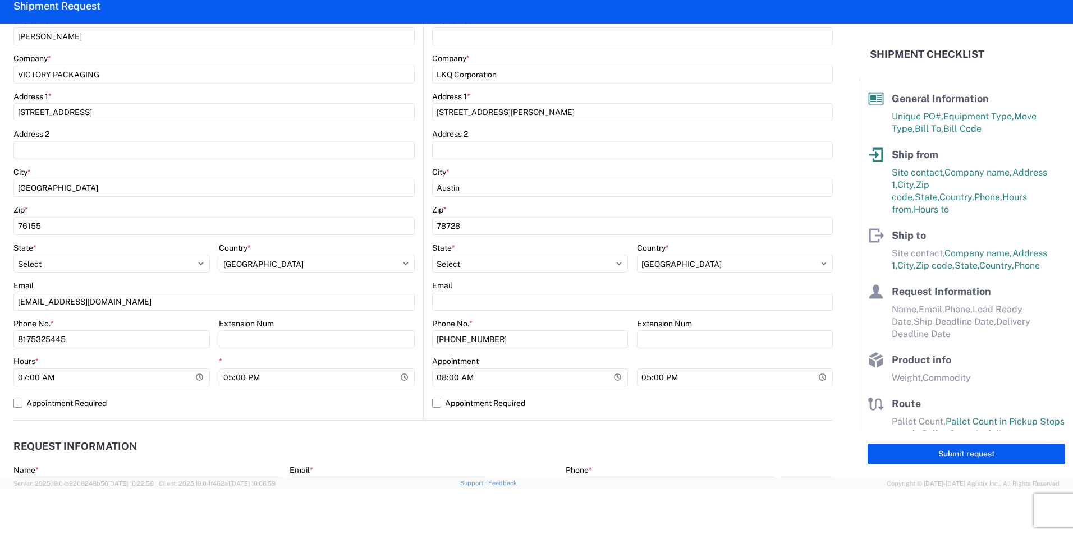
scroll to position [281, 0]
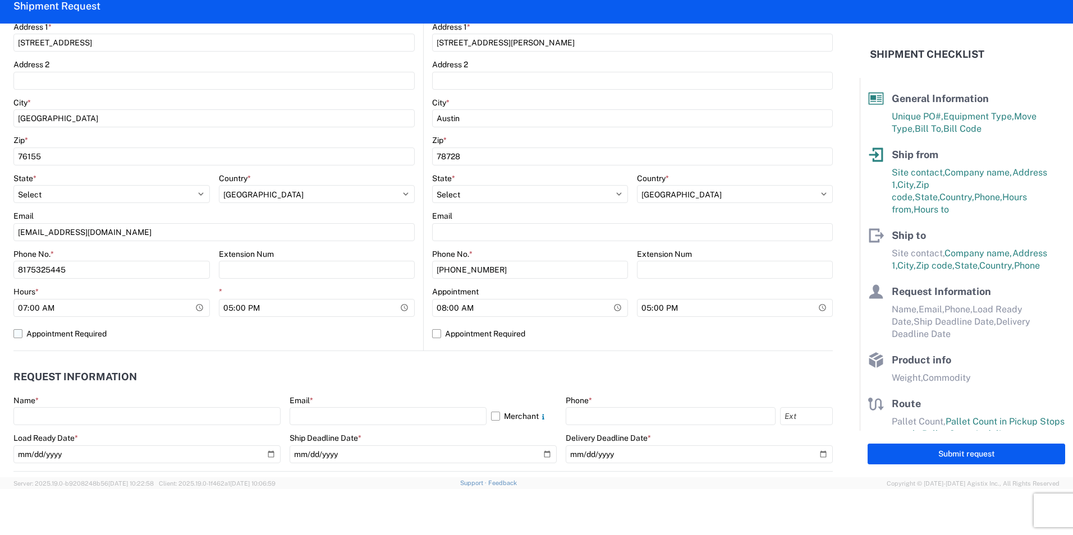
click at [20, 333] on label "Appointment Required" at bounding box center [213, 334] width 401 height 18
click at [0, 0] on input "Appointment Required" at bounding box center [0, 0] width 0 height 0
select select "[GEOGRAPHIC_DATA]"
select select "US"
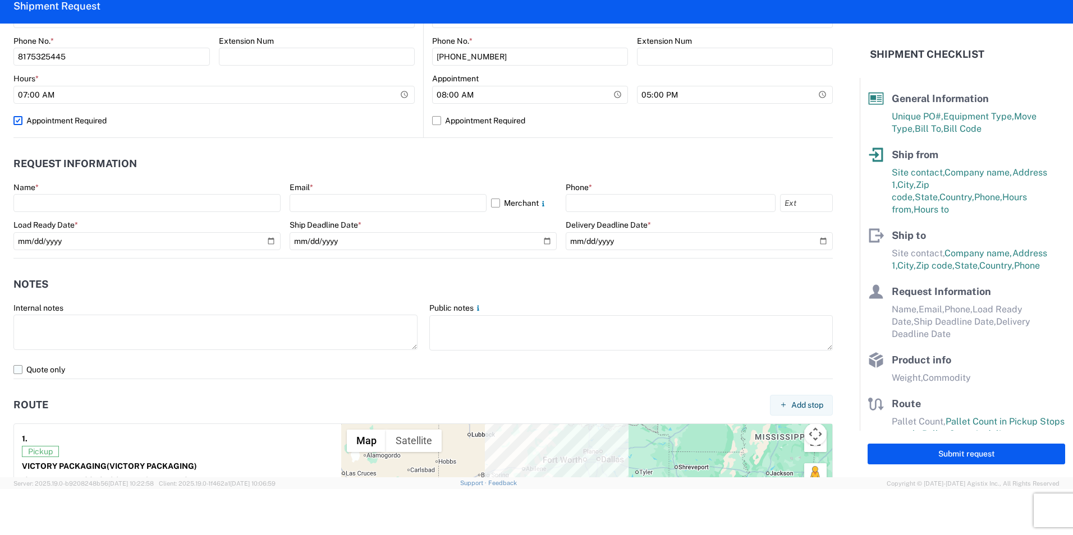
scroll to position [505, 0]
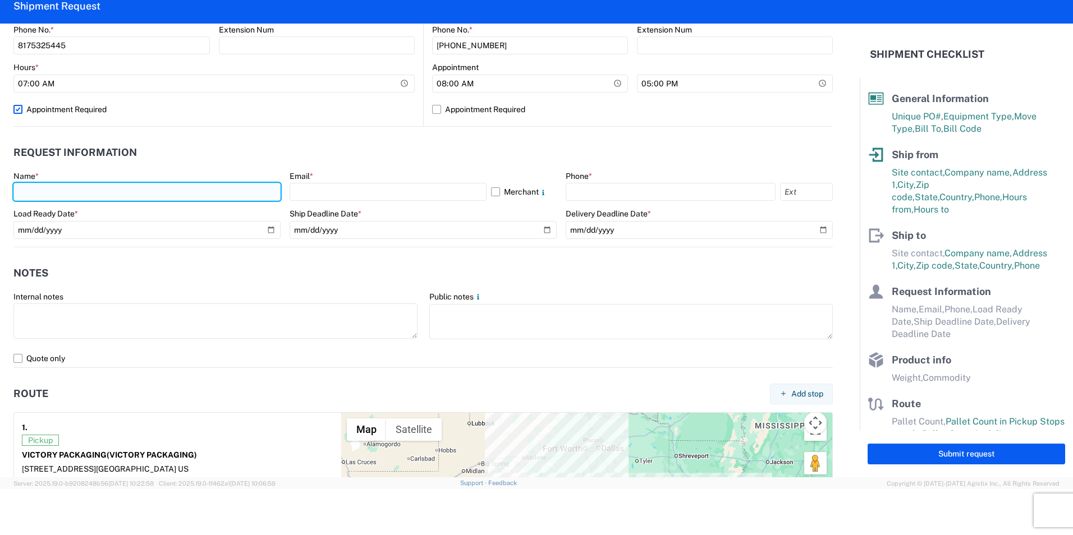
click at [86, 197] on input "text" at bounding box center [146, 192] width 267 height 18
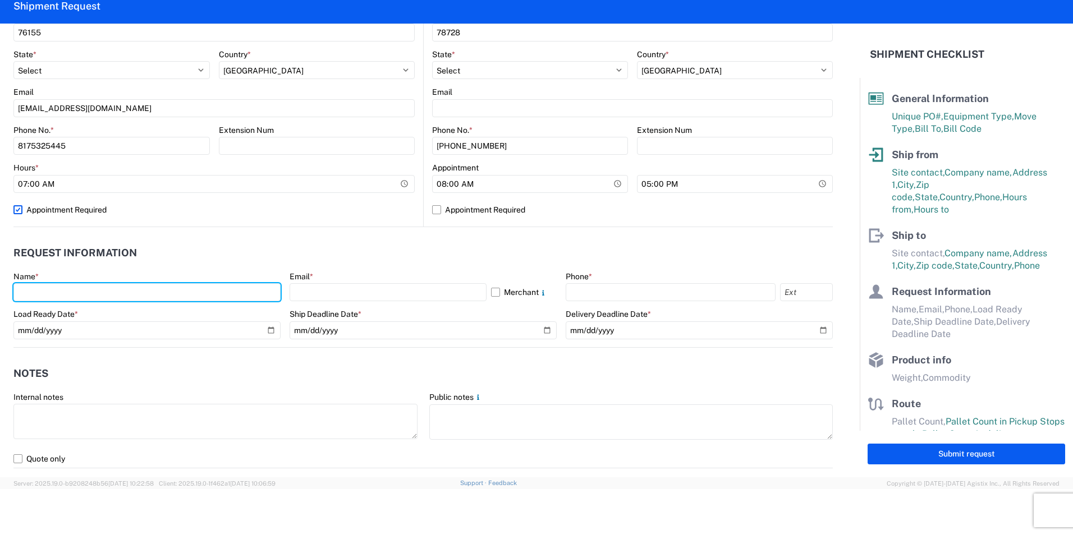
scroll to position [393, 0]
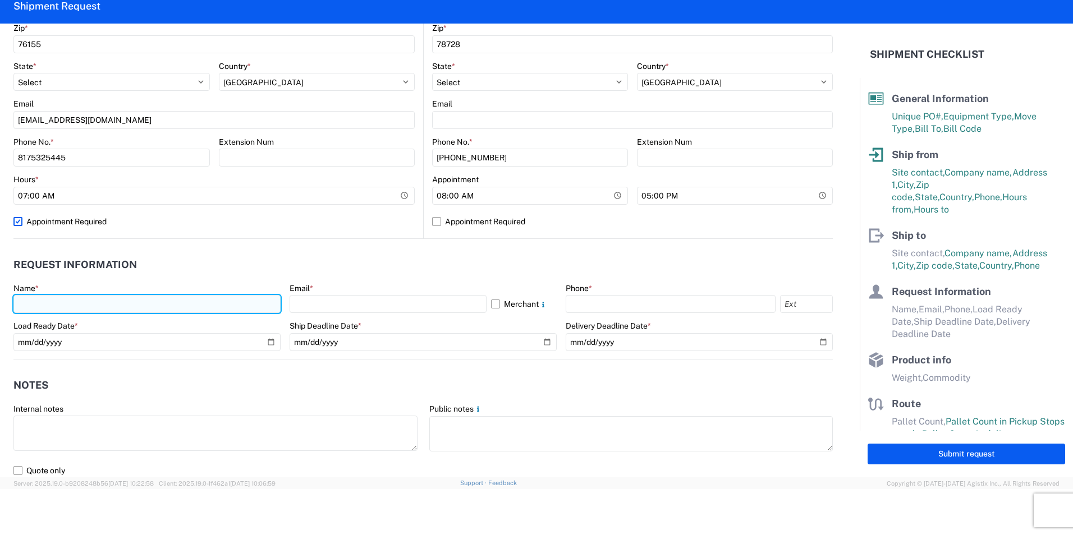
click at [266, 306] on input "text" at bounding box center [146, 304] width 267 height 18
type input "[PERSON_NAME]"
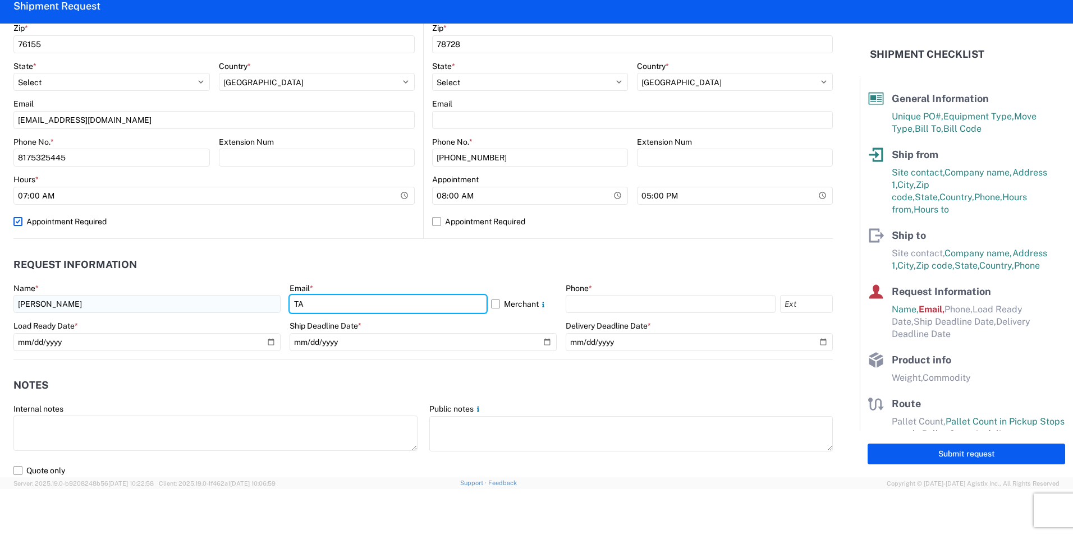
type input "T"
type input "[EMAIL_ADDRESS][DOMAIN_NAME]"
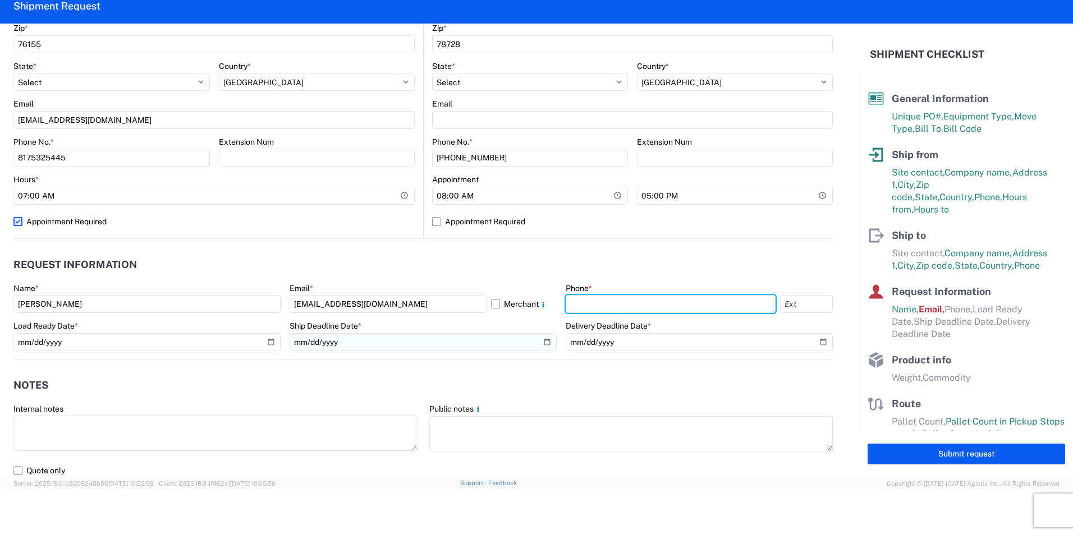
type input "8175325445"
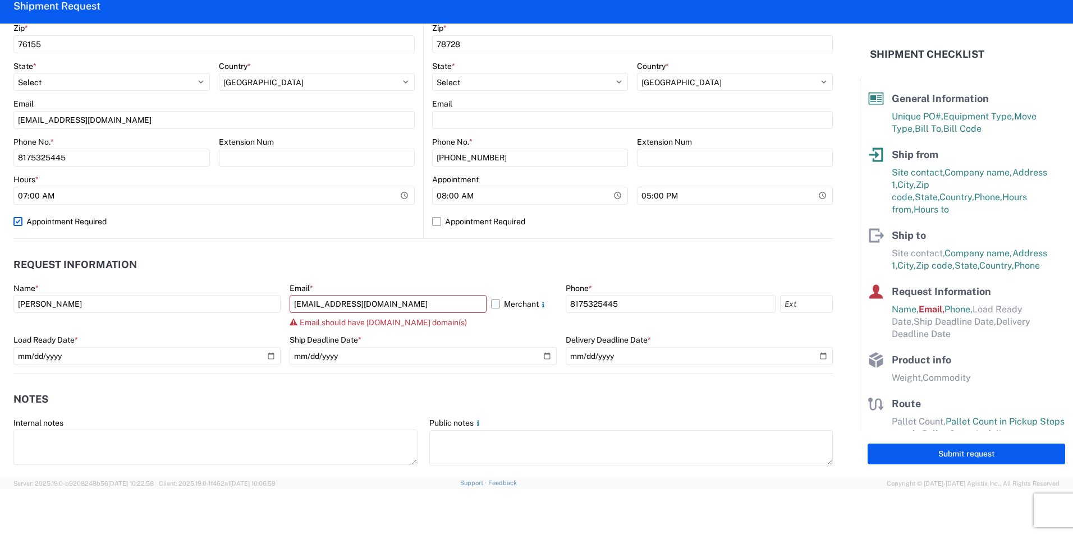
click at [492, 306] on label "Merchant" at bounding box center [524, 304] width 66 height 18
click at [0, 0] on input "Merchant" at bounding box center [0, 0] width 0 height 0
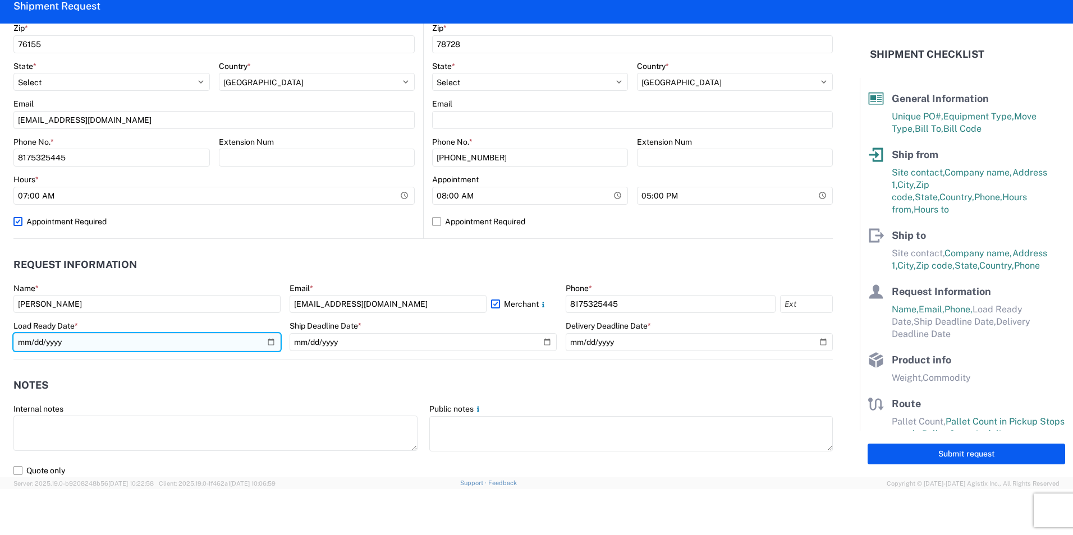
click at [269, 343] on input "date" at bounding box center [146, 342] width 267 height 18
type input "[DATE]"
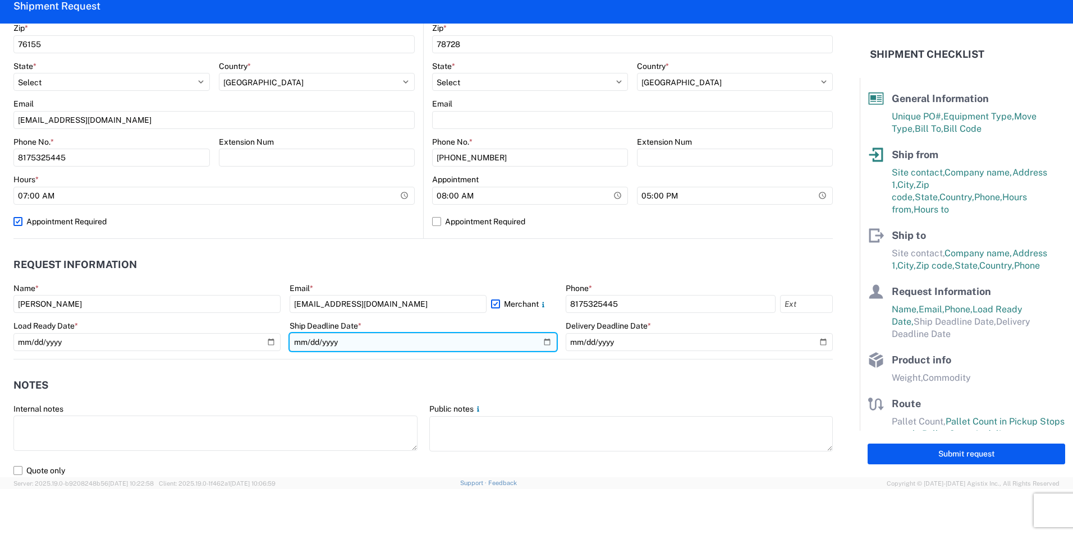
click at [541, 343] on input "date" at bounding box center [423, 342] width 267 height 18
type input "[DATE]"
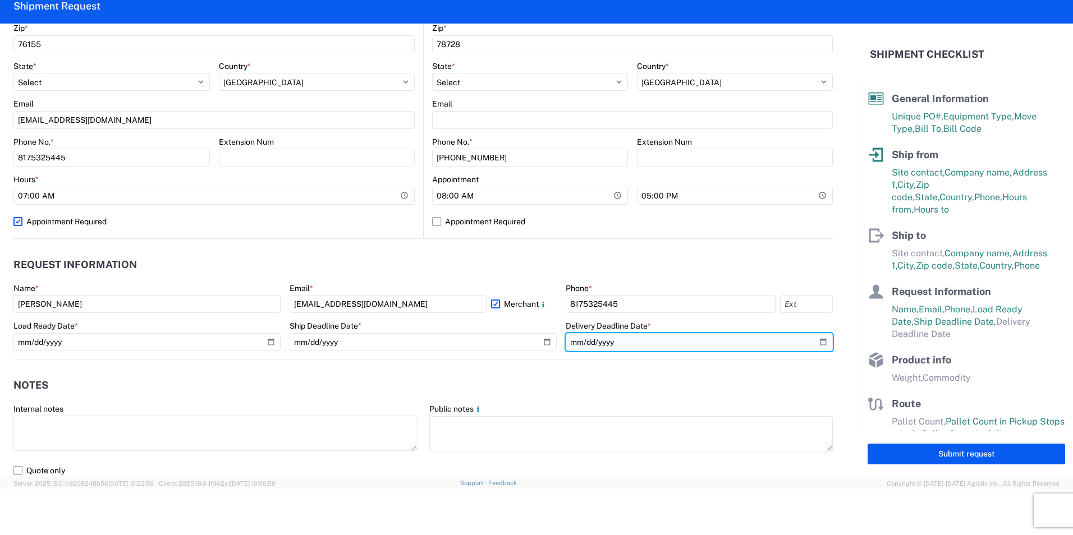
click at [814, 342] on input "date" at bounding box center [699, 342] width 267 height 18
type input "[DATE]"
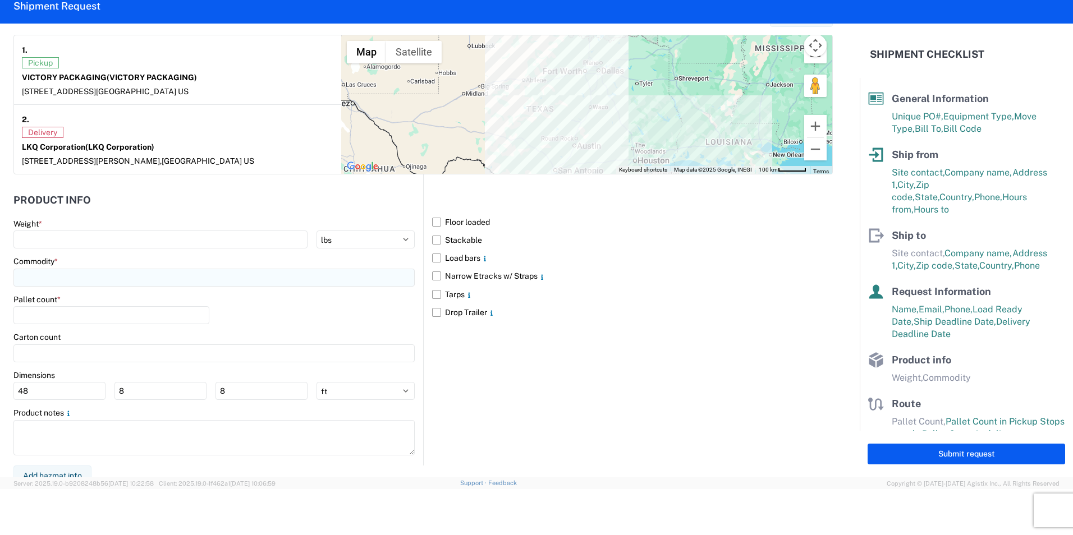
scroll to position [892, 0]
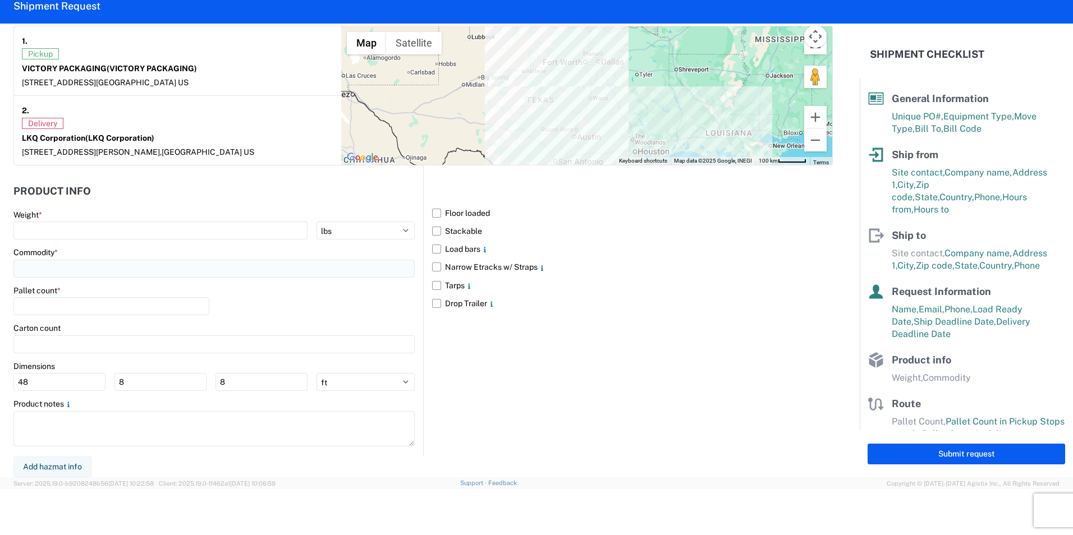
click at [63, 273] on input at bounding box center [213, 269] width 401 height 18
type input "C"
click at [91, 318] on div "Corrugated Fiber Board" at bounding box center [114, 319] width 196 height 18
type input "Corrugated Fiber Board"
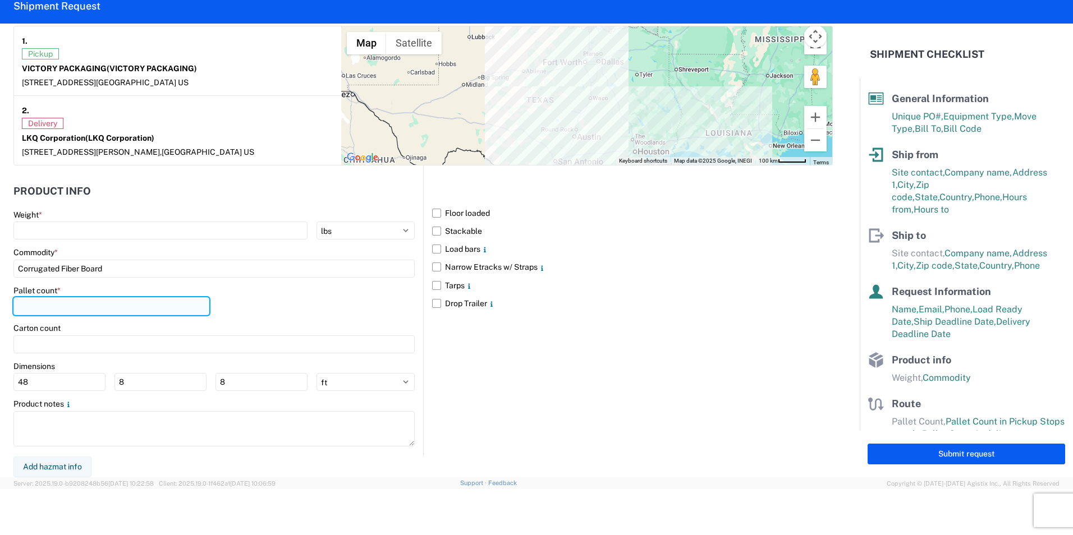
click at [81, 307] on input "number" at bounding box center [111, 306] width 196 height 18
type input "12"
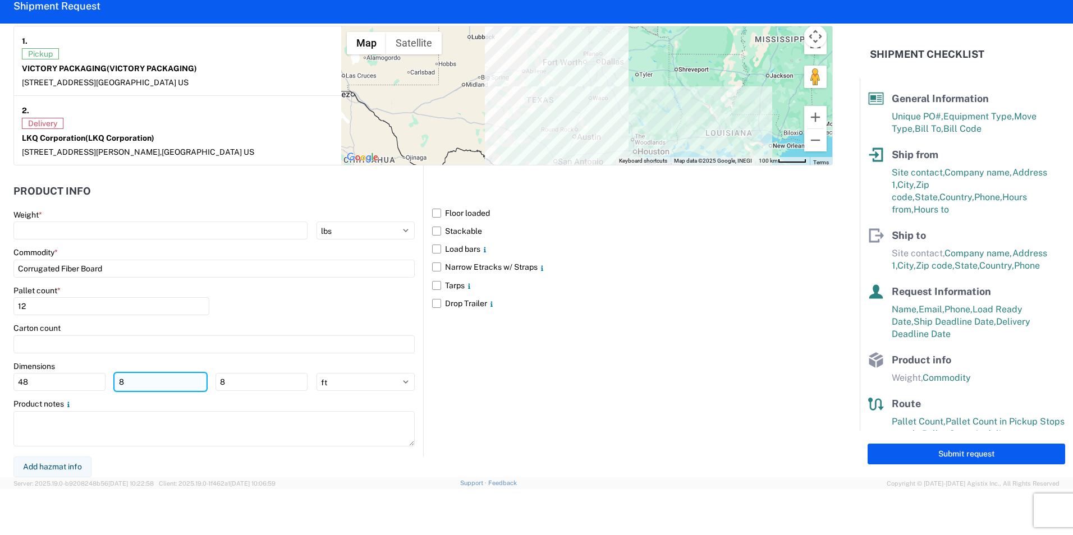
click at [138, 382] on input "8" at bounding box center [160, 382] width 92 height 18
type input "6"
type input "48"
drag, startPoint x: 35, startPoint y: 383, endPoint x: 0, endPoint y: 374, distance: 35.8
click at [0, 375] on html "Home Shipment request Shipment tracking Shipment Request General Information Te…" at bounding box center [536, 267] width 1073 height 535
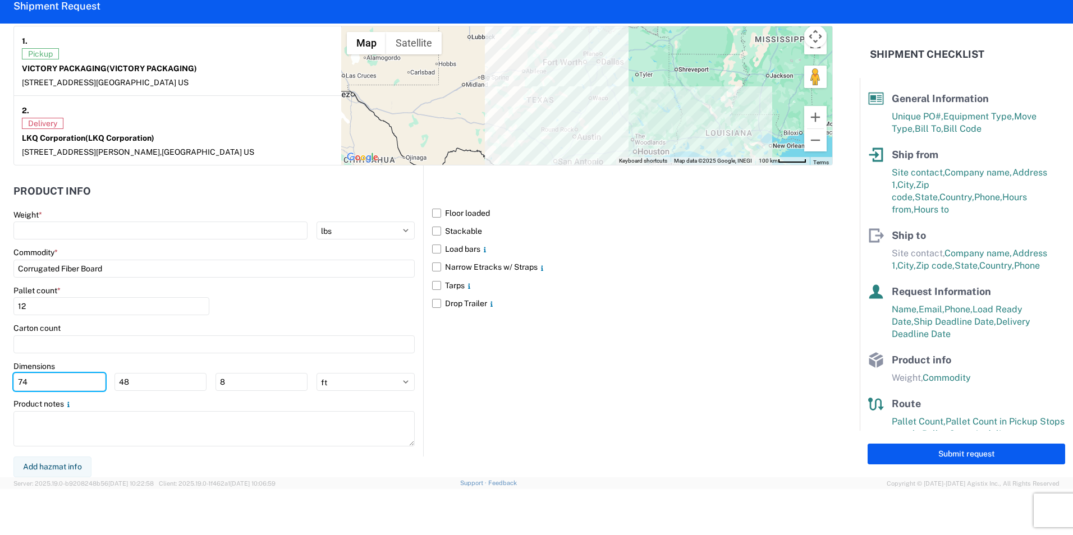
type input "74"
type input "56"
type input "6"
type input "72"
click at [405, 380] on select "ft in cm" at bounding box center [365, 382] width 98 height 18
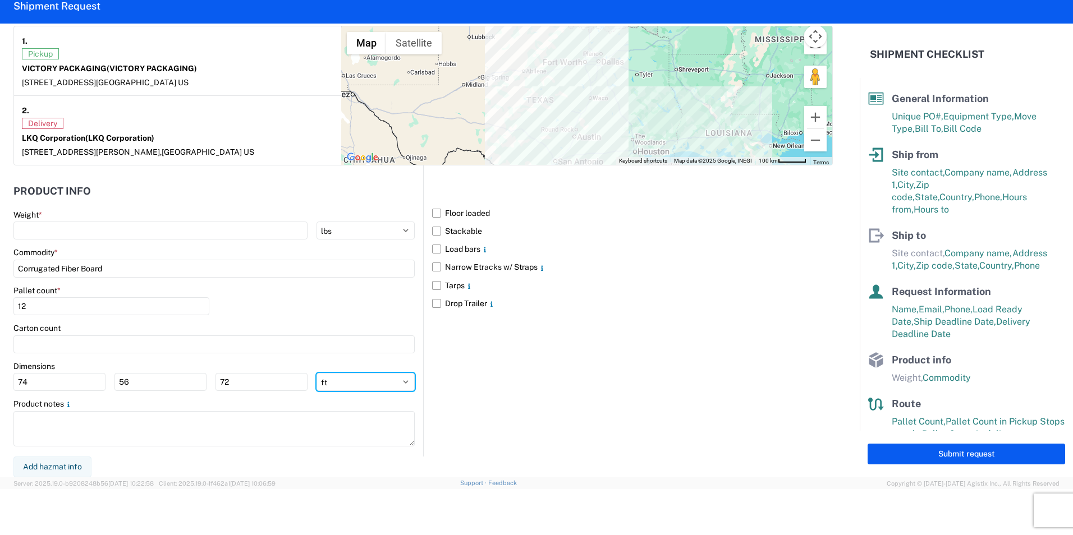
select select "IN"
click at [316, 373] on select "ft in cm" at bounding box center [365, 382] width 98 height 18
type input "888"
type input "672"
type input "864"
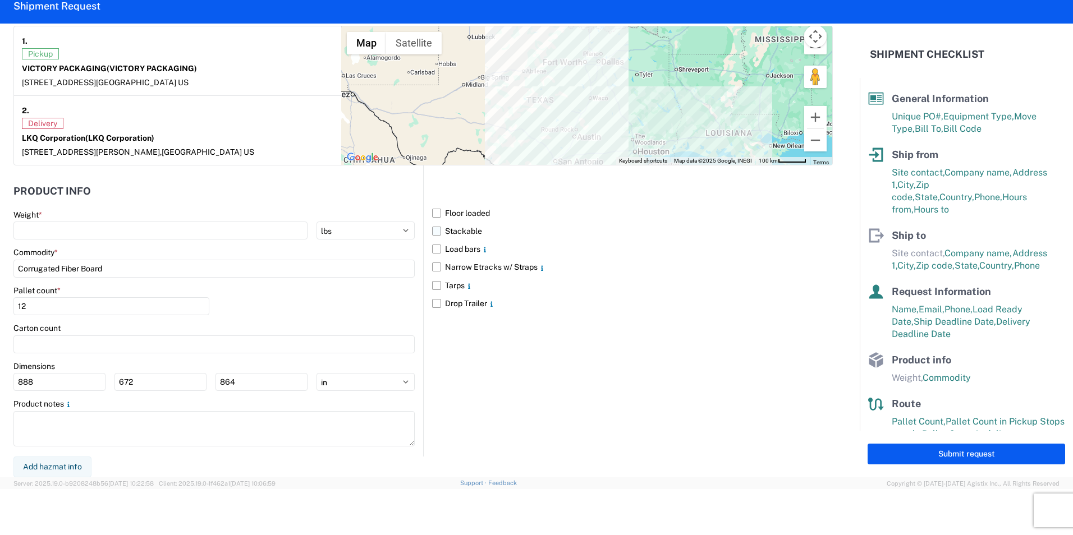
click at [432, 230] on label "Stackable" at bounding box center [632, 231] width 401 height 18
click at [0, 0] on input "Stackable" at bounding box center [0, 0] width 0 height 0
click at [630, 358] on div "Floor loaded Stackable Load bars Narrow Etracks w/ Straps Tarps Drop Trailer" at bounding box center [628, 311] width 410 height 291
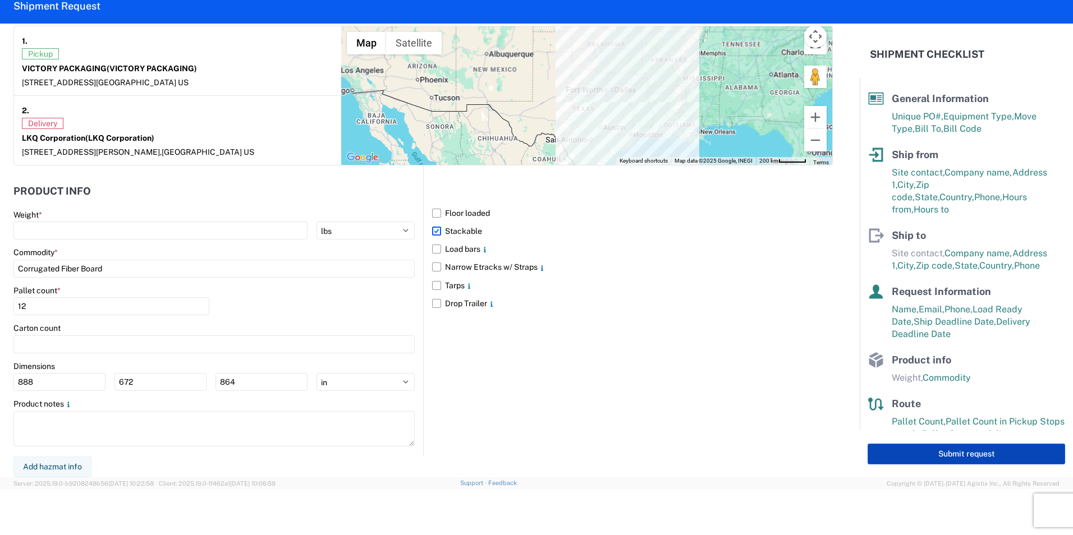
click at [929, 449] on button "Submit request" at bounding box center [966, 454] width 198 height 21
select select "US"
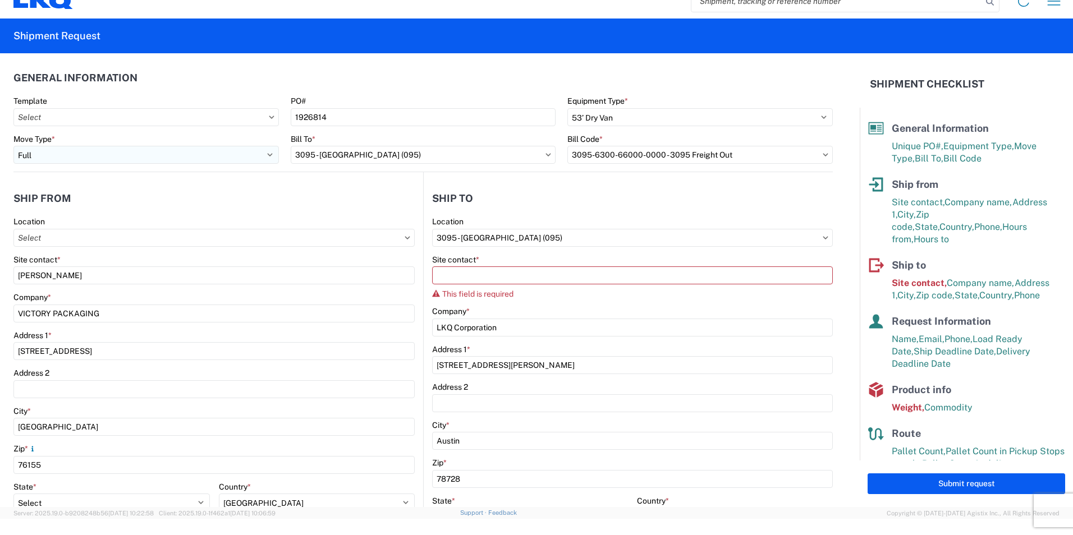
scroll to position [0, 0]
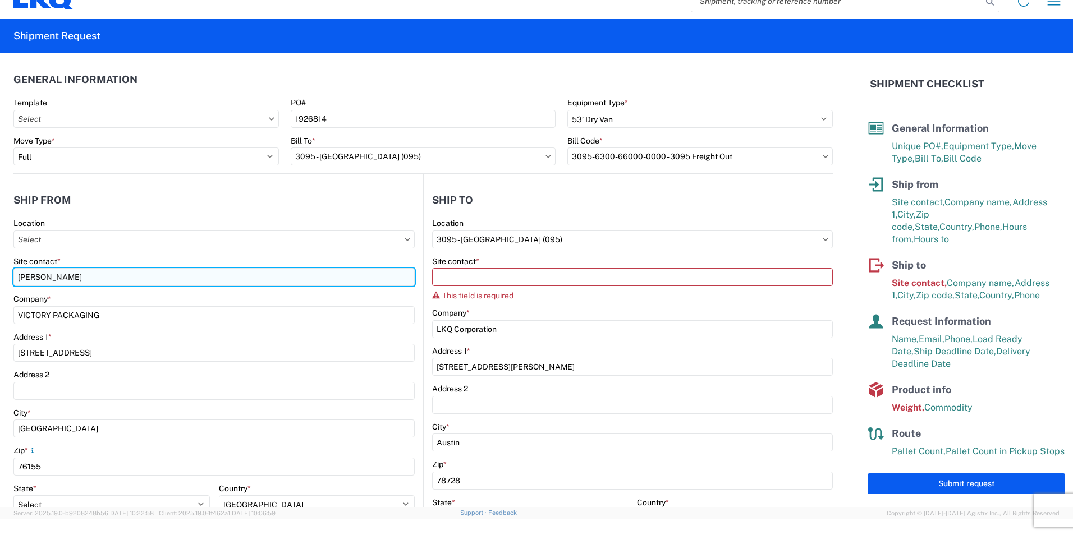
click at [175, 279] on input "[PERSON_NAME]" at bounding box center [213, 277] width 401 height 18
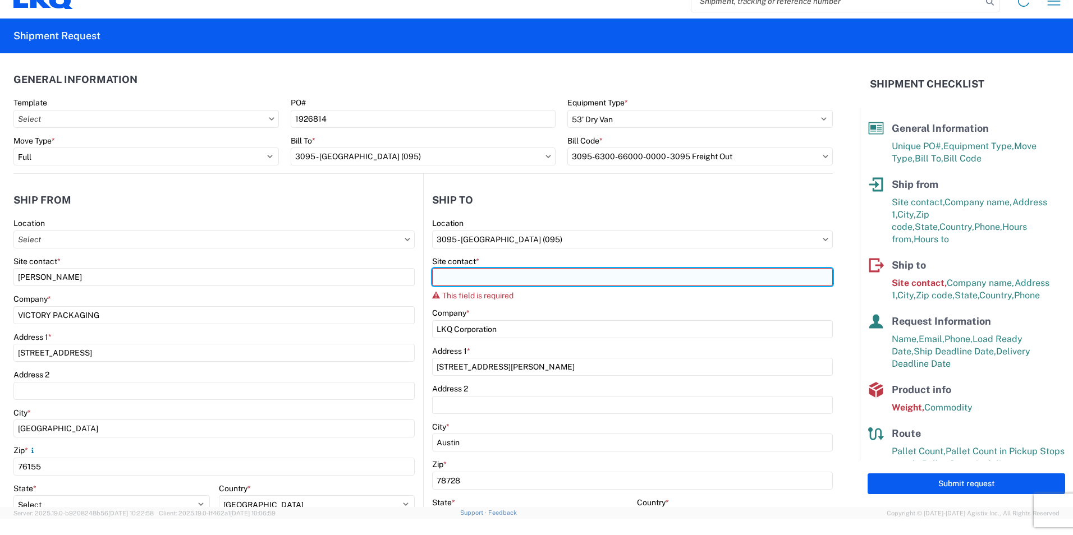
click at [461, 279] on input "Site contact *" at bounding box center [632, 277] width 401 height 18
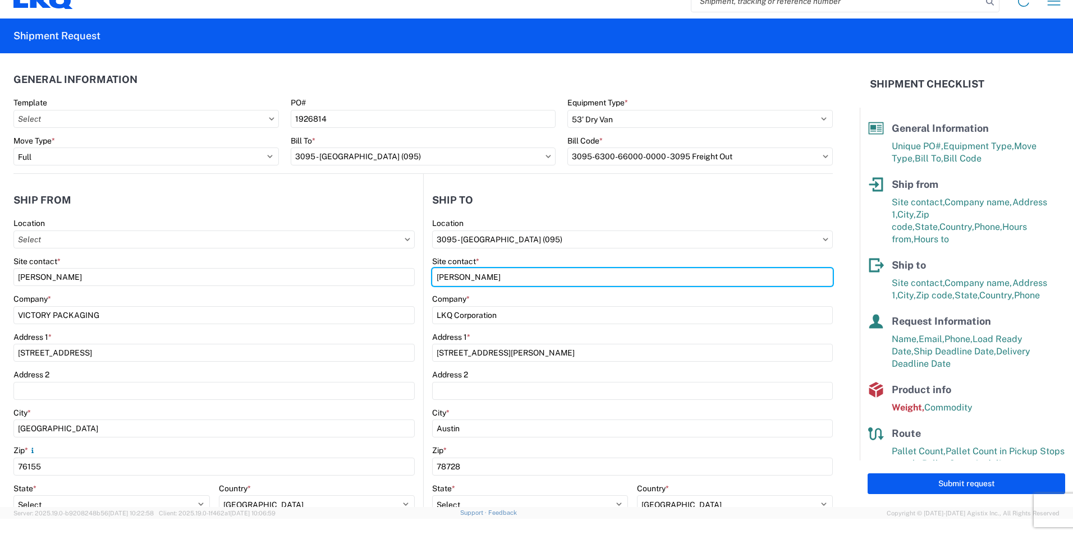
type input "[PERSON_NAME]"
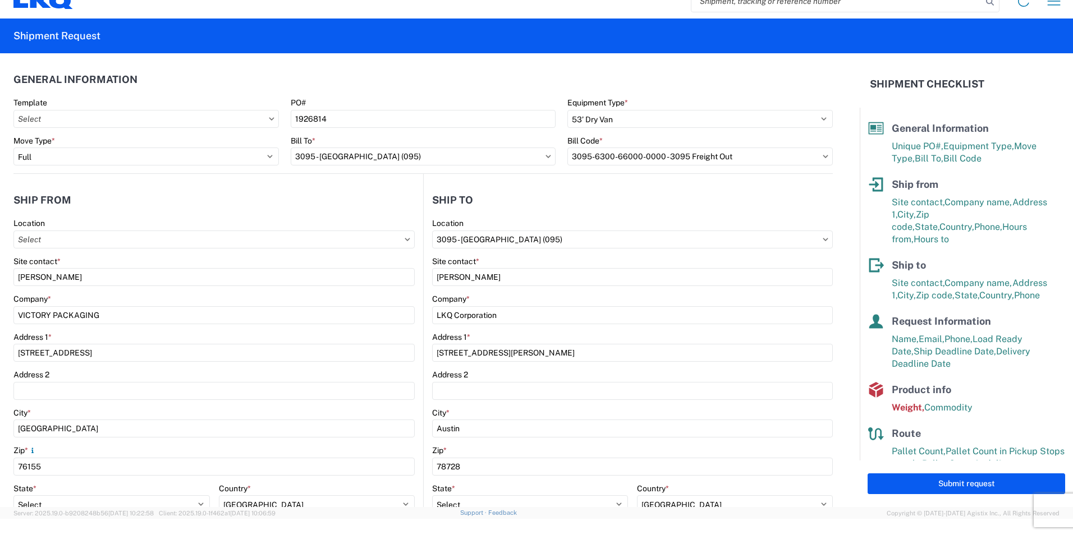
click at [668, 364] on agx-form-control-wrapper-v2 "Address 1 * [STREET_ADDRESS][PERSON_NAME]" at bounding box center [632, 351] width 401 height 38
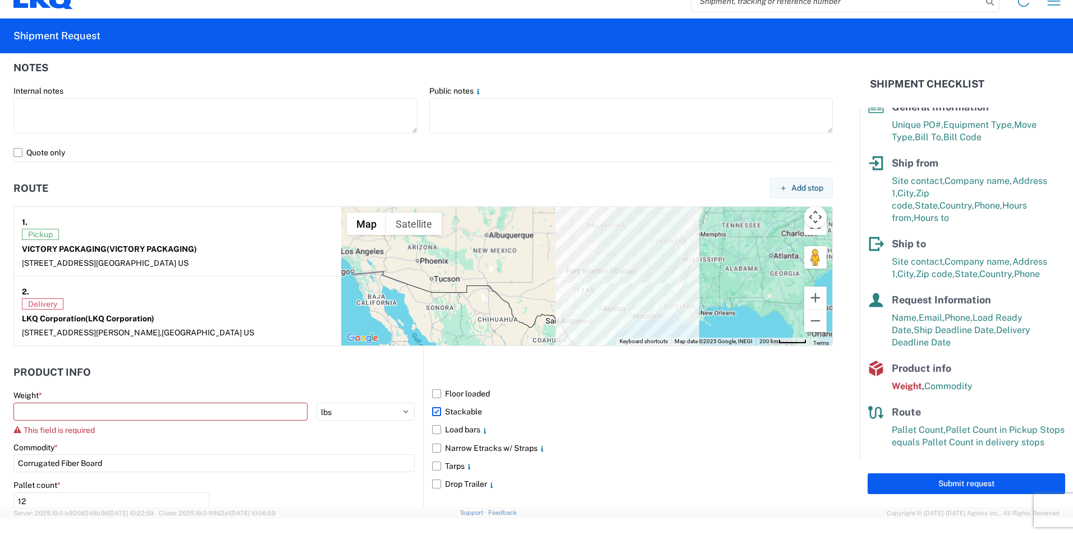
scroll to position [898, 0]
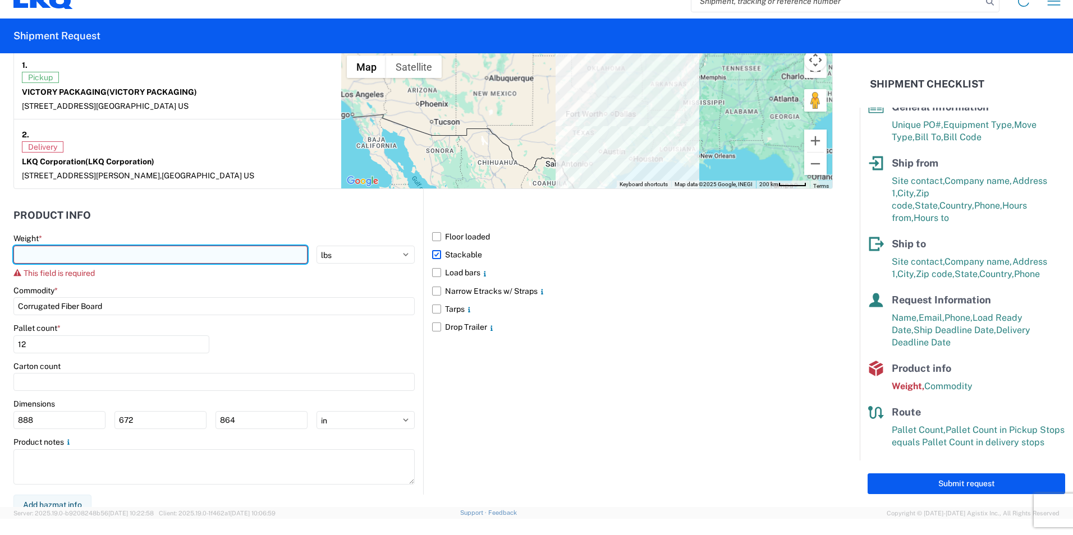
click at [95, 250] on input "number" at bounding box center [160, 255] width 294 height 18
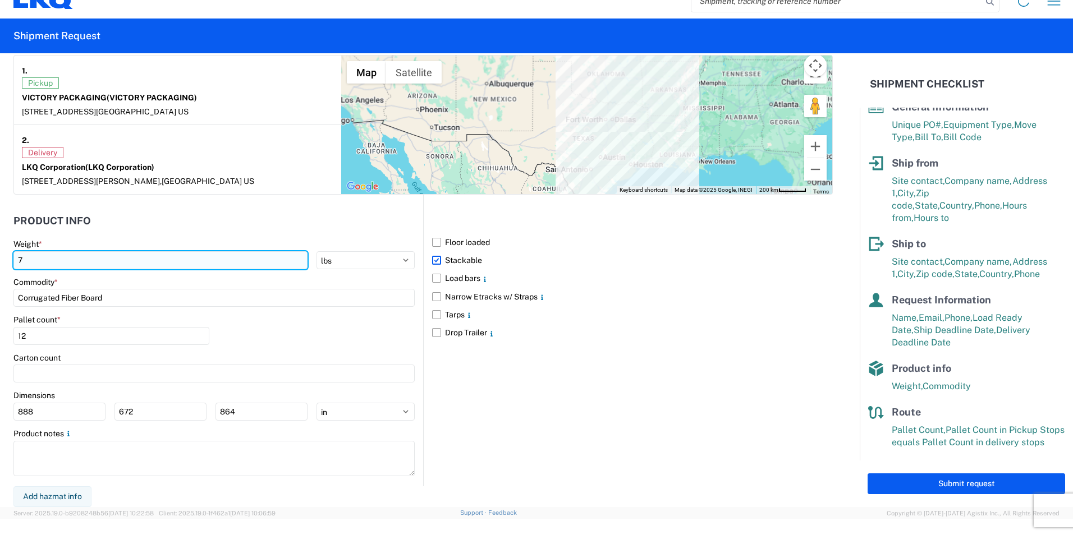
scroll to position [892, 0]
type input "7145"
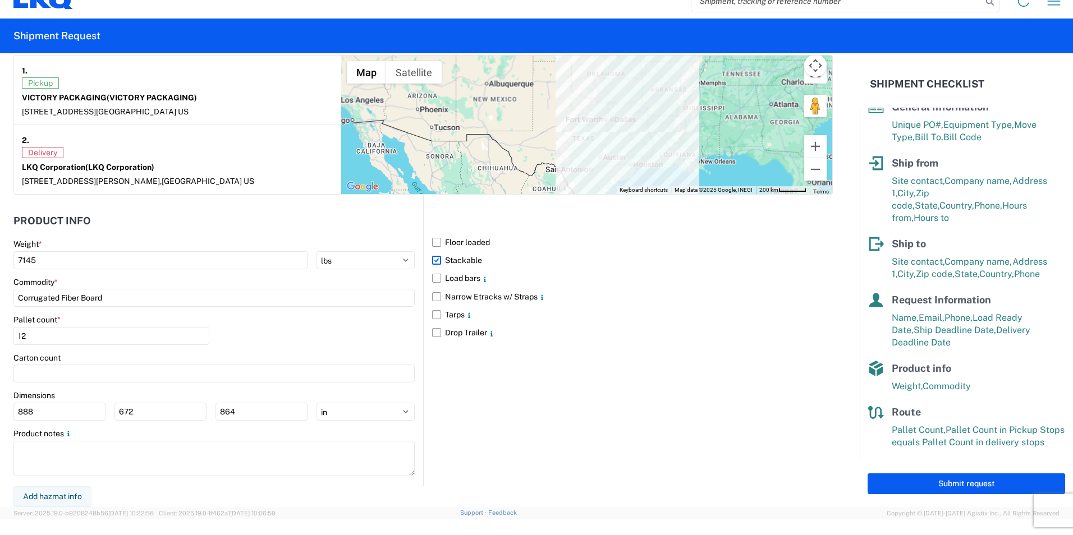
click at [527, 403] on div "Floor loaded Stackable Load bars Narrow Etracks w/ Straps Tarps Drop Trailer" at bounding box center [628, 340] width 410 height 291
click at [957, 482] on button "Submit request" at bounding box center [966, 484] width 198 height 21
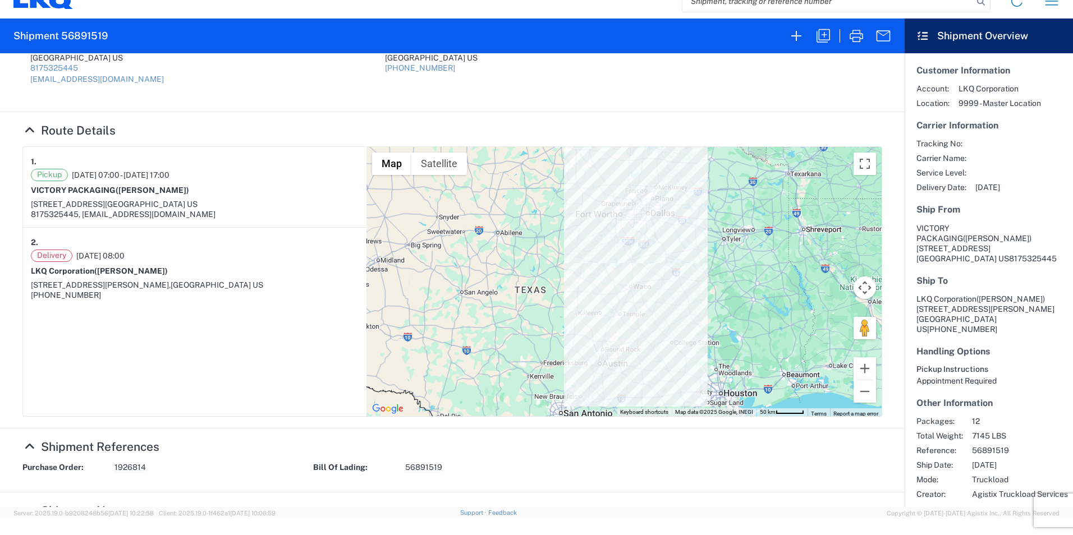
scroll to position [56, 0]
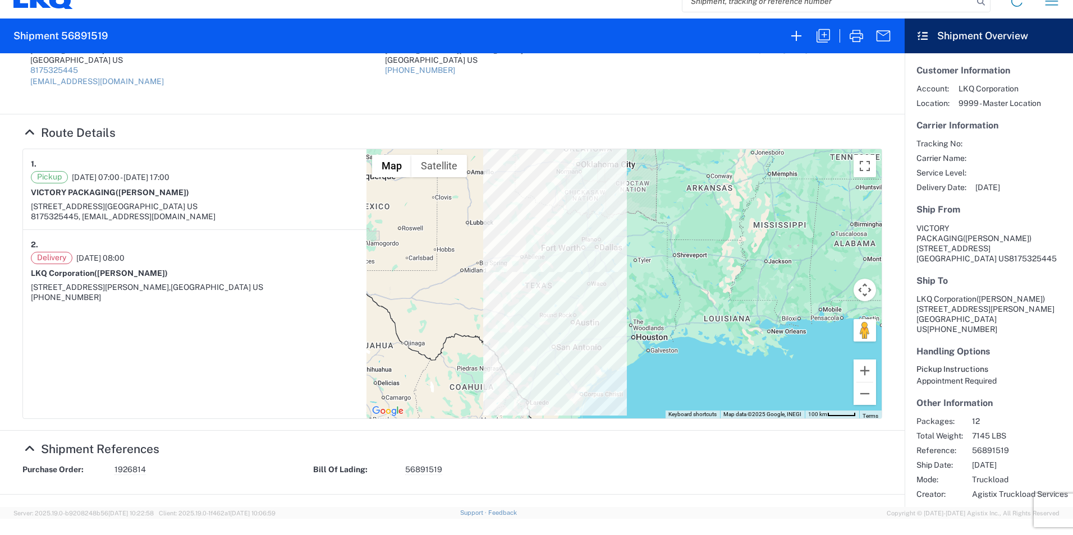
drag, startPoint x: 595, startPoint y: 396, endPoint x: 591, endPoint y: 338, distance: 57.4
click at [599, 331] on div at bounding box center [623, 283] width 515 height 269
